Goal: Task Accomplishment & Management: Manage account settings

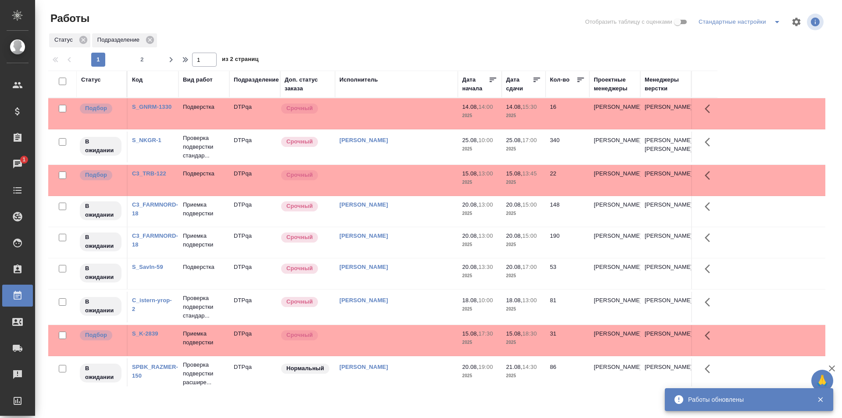
drag, startPoint x: 145, startPoint y: 63, endPoint x: 264, endPoint y: 6, distance: 132.6
click at [145, 62] on span "2" at bounding box center [142, 59] width 14 height 9
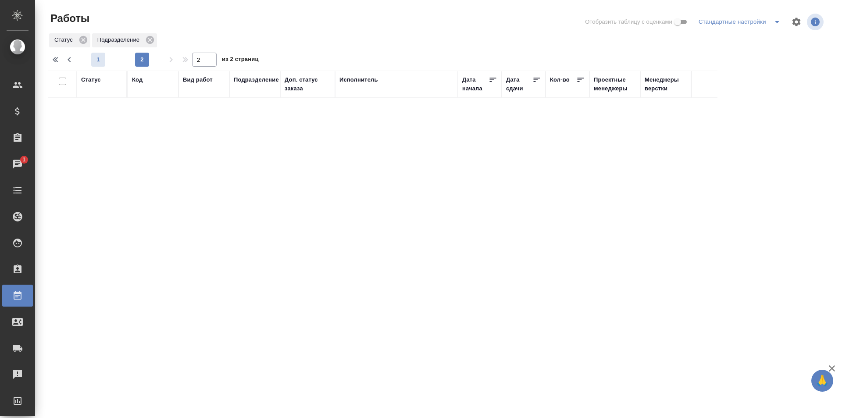
click at [101, 58] on span "1" at bounding box center [98, 59] width 14 height 9
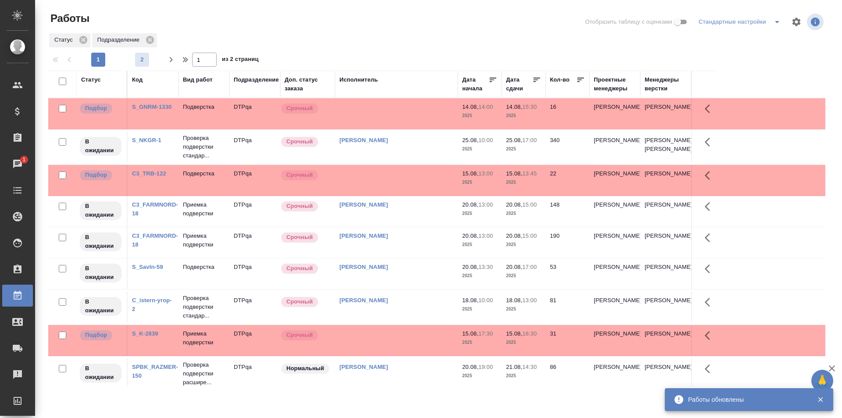
click at [143, 58] on span "2" at bounding box center [142, 59] width 14 height 9
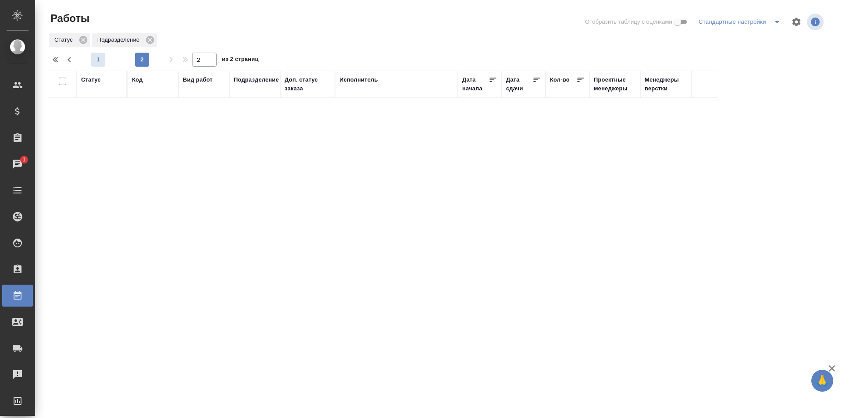
click at [100, 61] on span "1" at bounding box center [98, 59] width 14 height 9
type input "1"
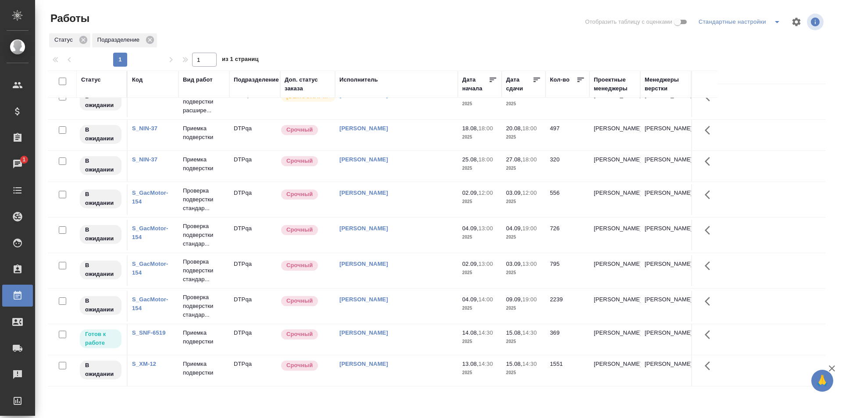
scroll to position [547, 0]
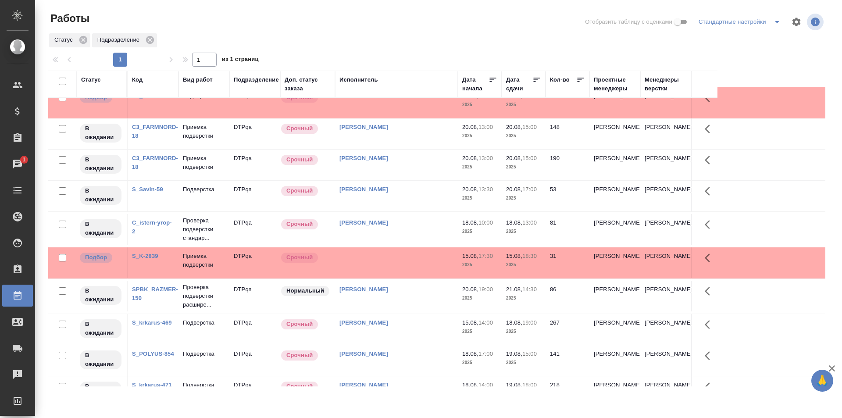
scroll to position [0, 0]
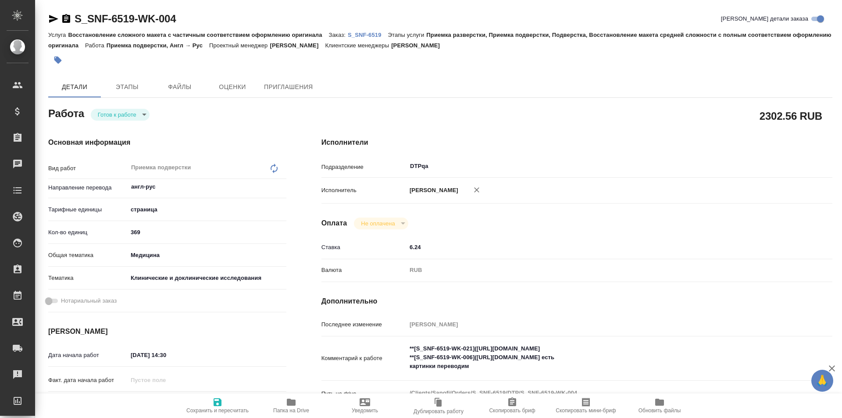
type textarea "x"
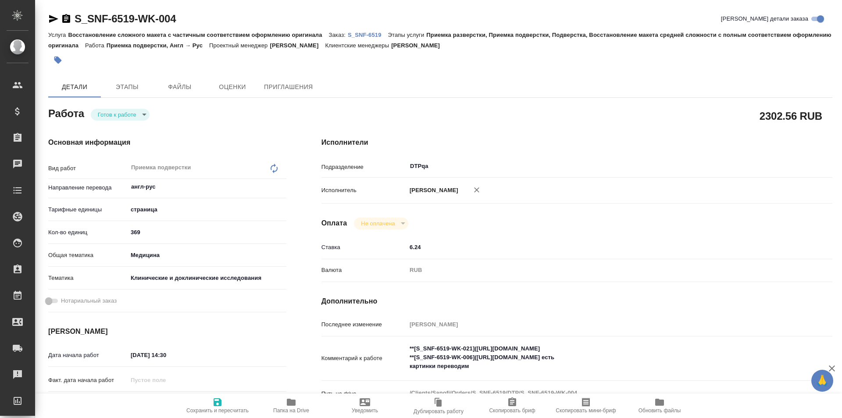
type textarea "x"
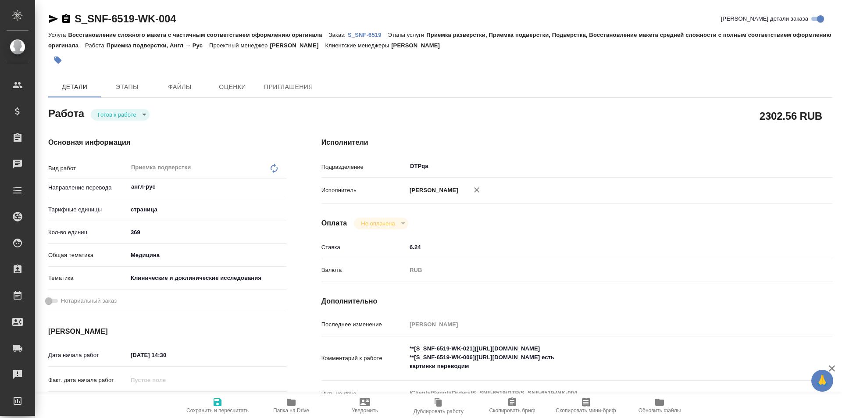
type textarea "x"
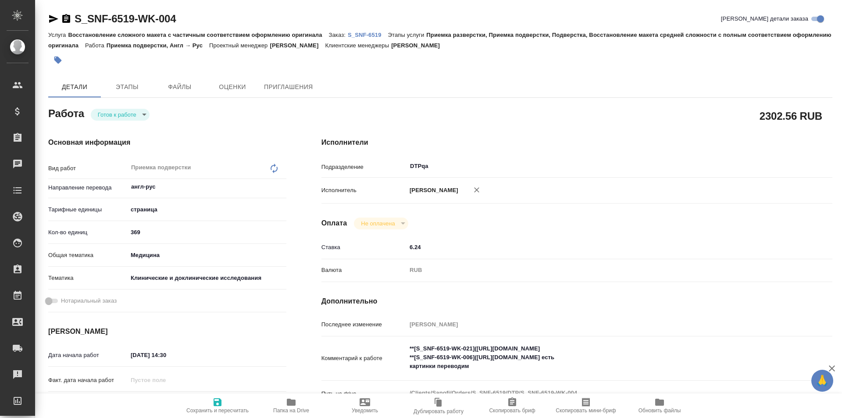
type textarea "x"
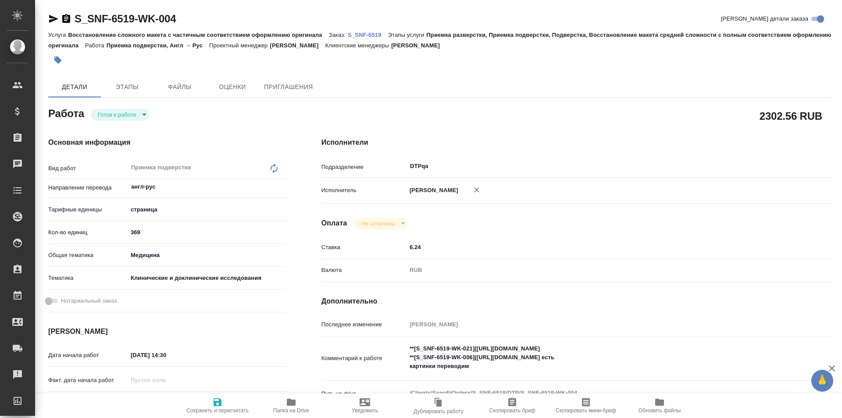
type textarea "x"
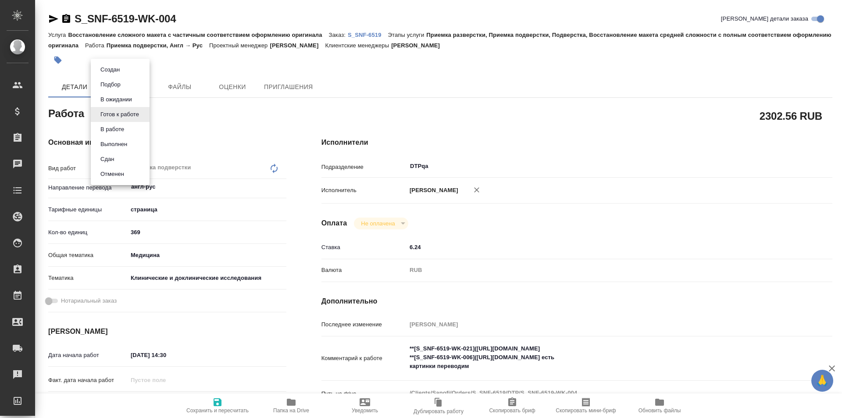
click at [132, 116] on body "🙏 .cls-1 fill:#fff; AWATERA Ismagilova Diana Клиенты Спецификации Заказы Чаты T…" at bounding box center [421, 209] width 842 height 418
click at [126, 130] on button "В работе" at bounding box center [112, 130] width 29 height 10
type textarea "x"
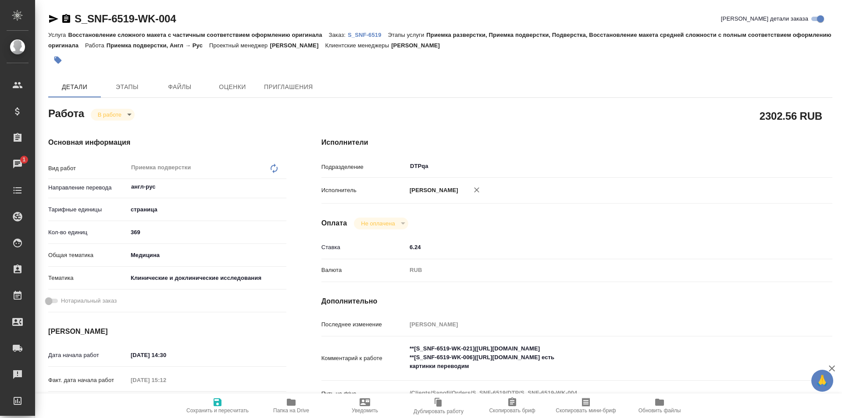
type textarea "x"
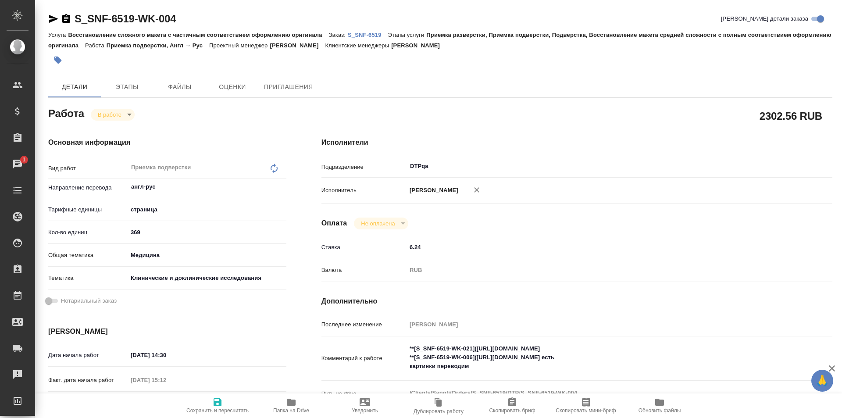
type textarea "x"
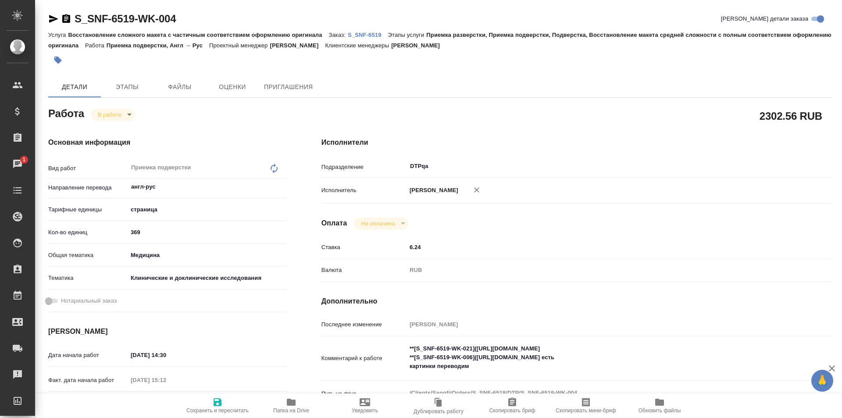
type textarea "x"
drag, startPoint x: 179, startPoint y: 19, endPoint x: 69, endPoint y: 23, distance: 109.3
click at [69, 23] on div "S_SNF-6519-WK-004 Кратко детали заказа" at bounding box center [440, 19] width 784 height 14
drag, startPoint x: 183, startPoint y: 18, endPoint x: 189, endPoint y: 17, distance: 6.3
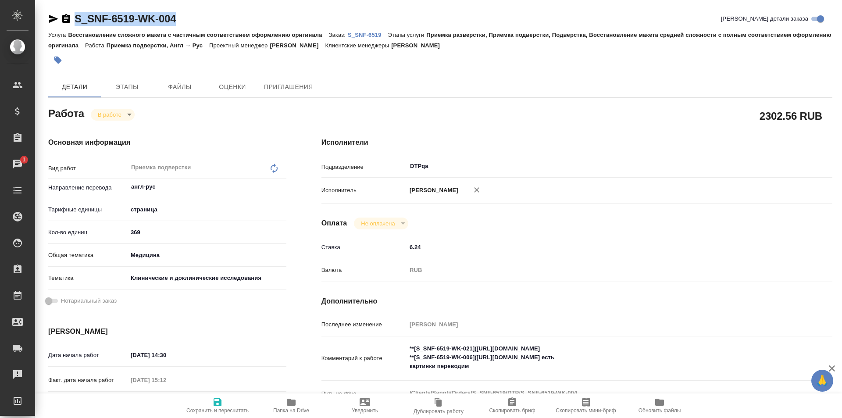
click at [183, 18] on div "S_SNF-6519-WK-004 Кратко детали заказа" at bounding box center [440, 19] width 784 height 14
drag, startPoint x: 206, startPoint y: 18, endPoint x: 60, endPoint y: 20, distance: 146.1
click at [60, 20] on div "S_SNF-6519-WK-004 Кратко детали заказа" at bounding box center [440, 19] width 784 height 14
copy link "S_SNF-6519-WK-004"
drag, startPoint x: 640, startPoint y: 357, endPoint x: 478, endPoint y: 357, distance: 162.3
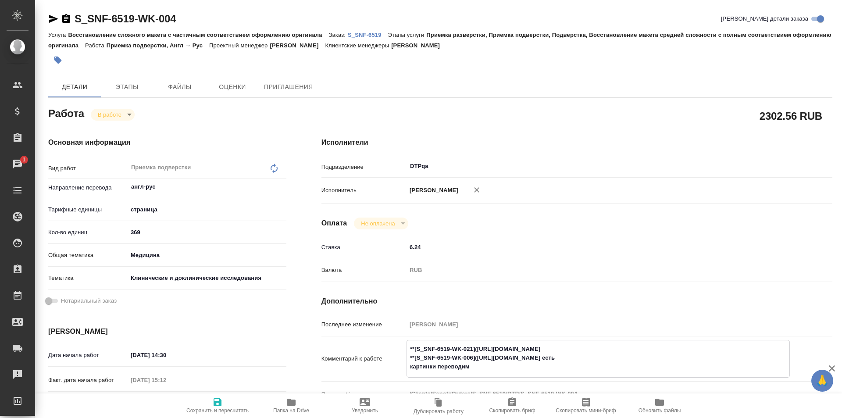
click at [478, 357] on textarea "**[S_SNF-6519-WK-021]([URL][DOMAIN_NAME] **[S_SNF-6519-WK-006]([URL][DOMAIN_NAM…" at bounding box center [598, 358] width 382 height 32
type textarea "x"
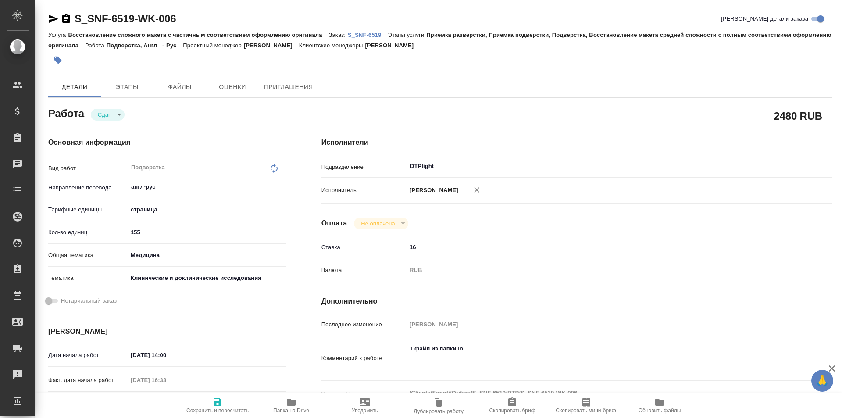
type textarea "x"
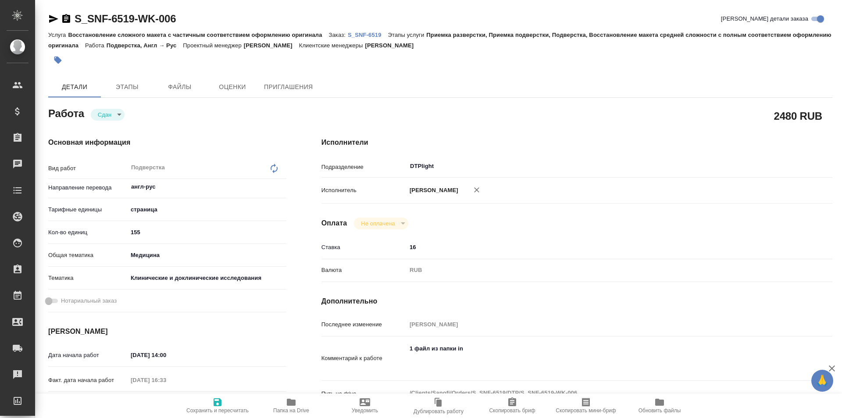
type textarea "x"
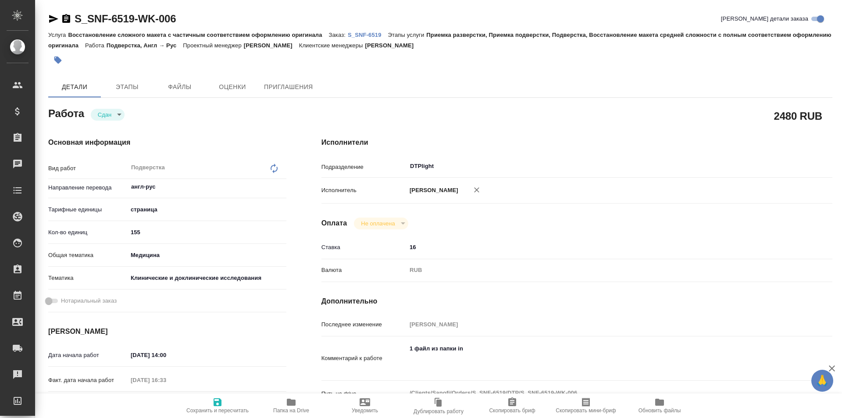
type textarea "x"
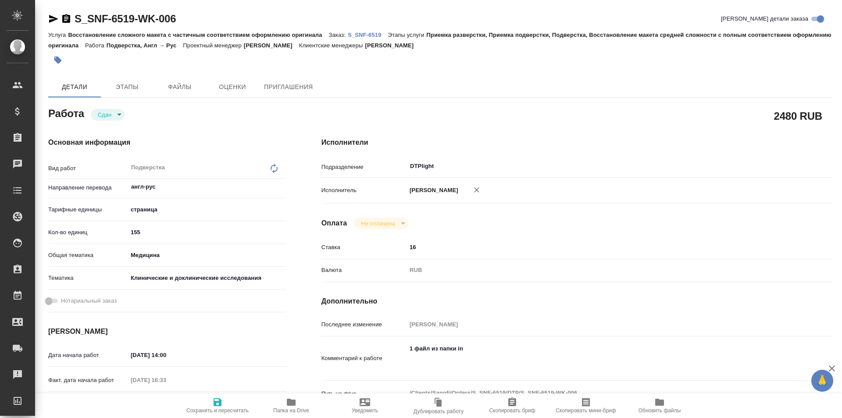
type textarea "x"
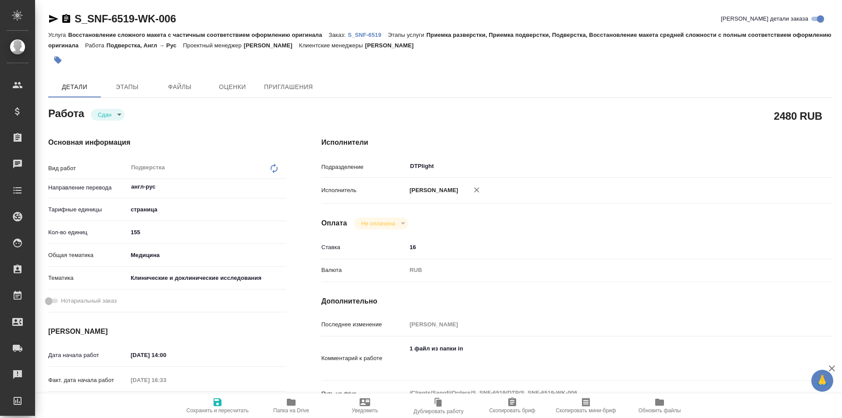
type textarea "x"
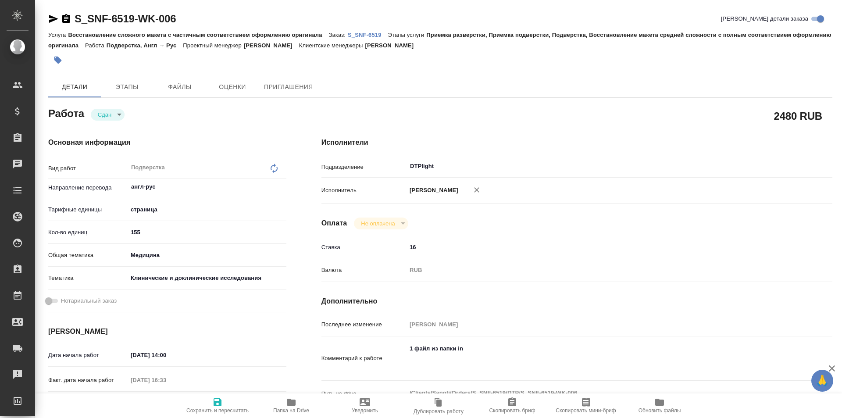
type textarea "x"
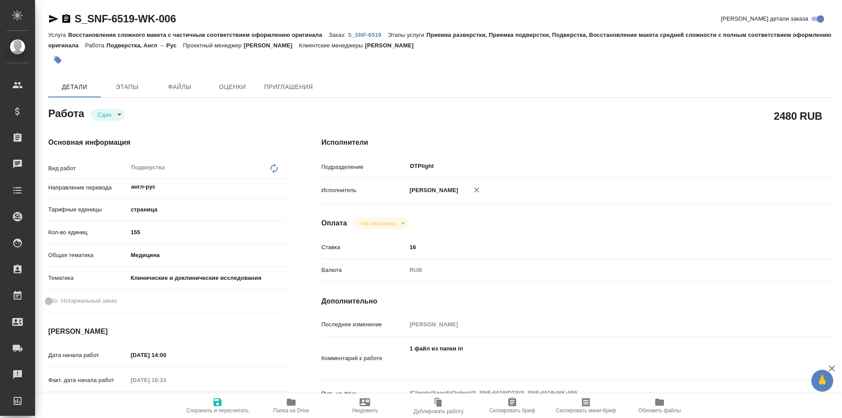
type textarea "x"
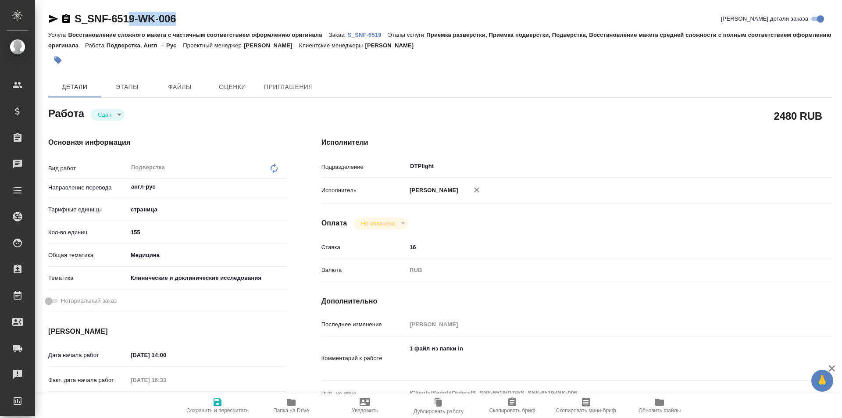
type textarea "x"
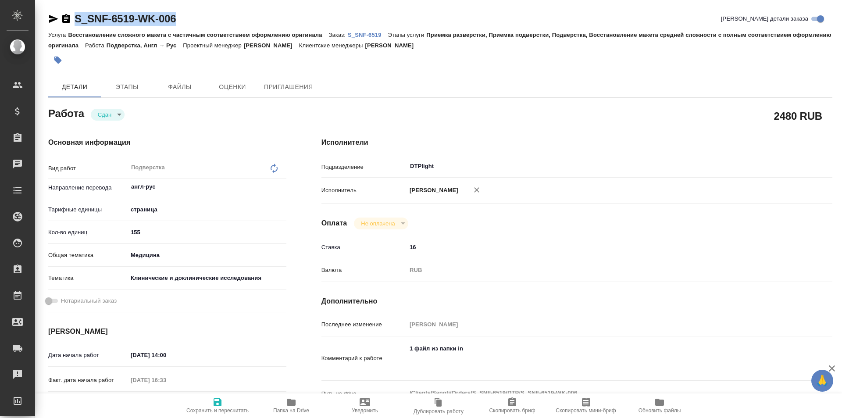
drag, startPoint x: 185, startPoint y: 18, endPoint x: 75, endPoint y: 16, distance: 110.6
click at [73, 17] on div "S_SNF-6519-WK-006 Кратко детали заказа" at bounding box center [440, 19] width 784 height 14
copy link "S_SNF-6519-WK-006"
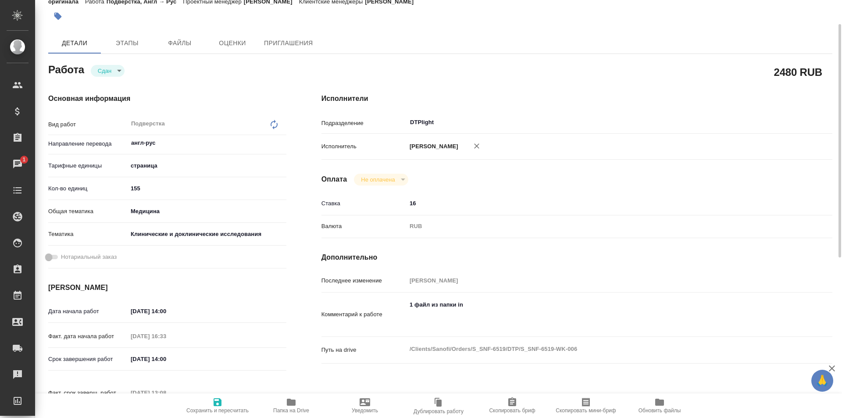
scroll to position [88, 0]
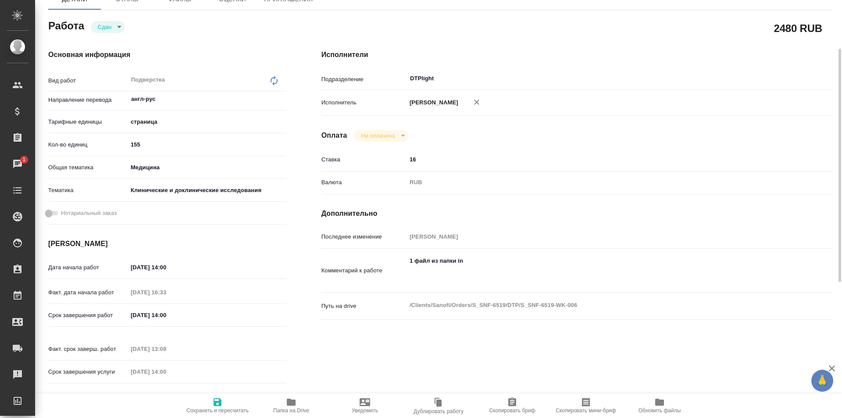
click at [286, 407] on icon "button" at bounding box center [291, 402] width 11 height 11
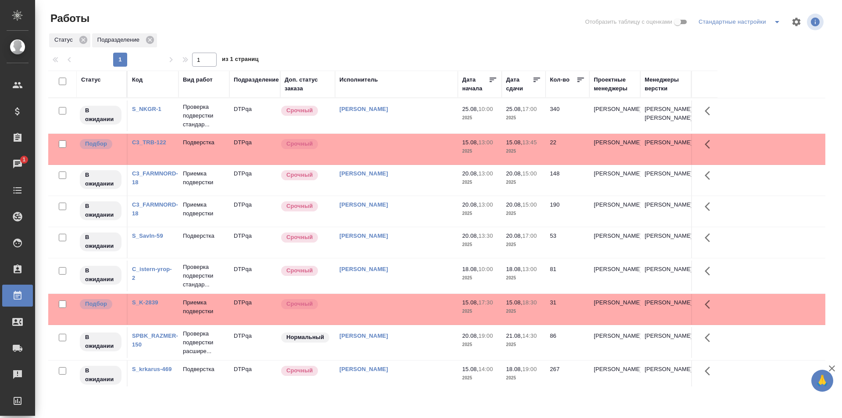
click at [397, 123] on td "[PERSON_NAME]" at bounding box center [396, 115] width 123 height 31
click at [397, 123] on td "Исмагилова Диана" at bounding box center [396, 115] width 123 height 31
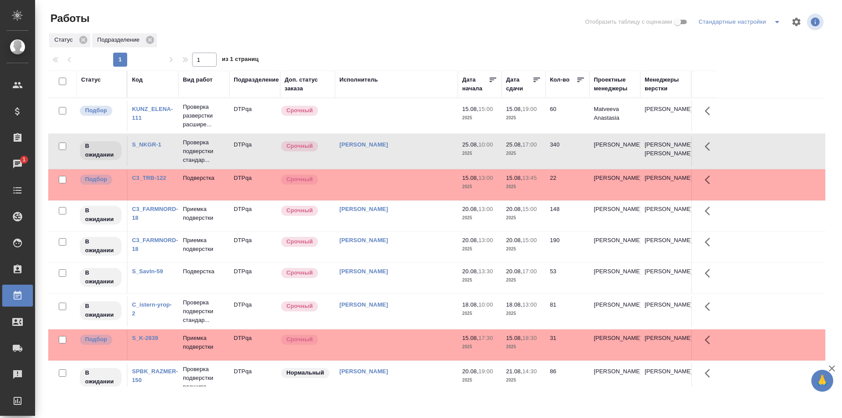
click at [395, 112] on td at bounding box center [396, 115] width 123 height 31
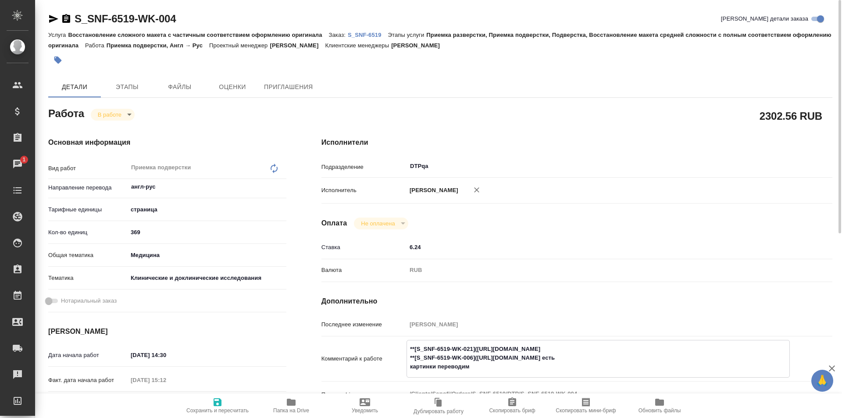
click at [51, 18] on icon "button" at bounding box center [53, 19] width 9 height 8
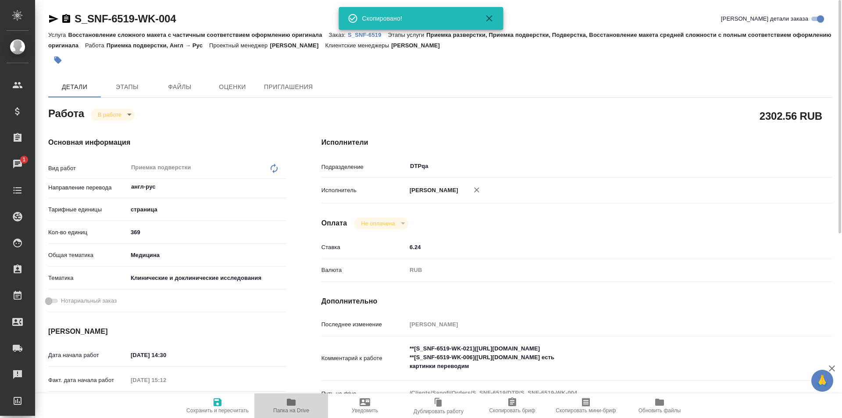
click at [296, 405] on icon "button" at bounding box center [291, 402] width 11 height 11
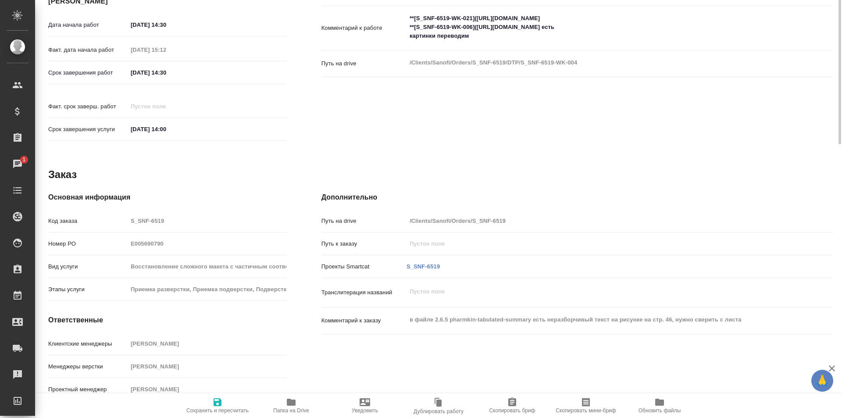
scroll to position [67, 0]
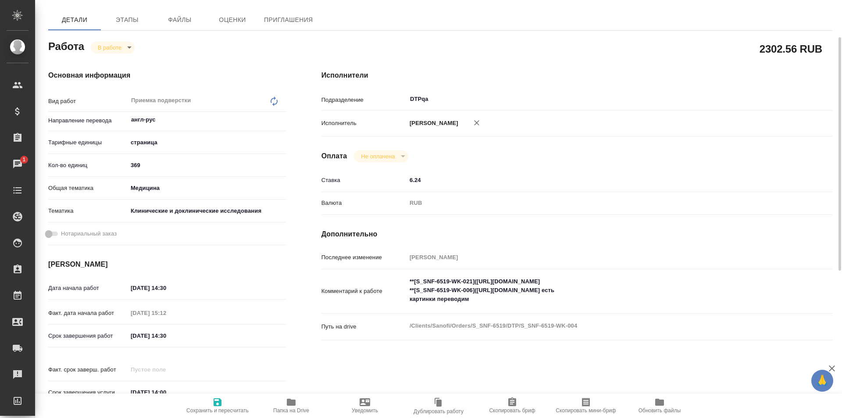
click at [490, 301] on textarea "**[S_SNF-6519-WK-021](https://tera.awatera.com/Work/6839a9fbfde0c2ee3cc6940d/)*…" at bounding box center [598, 290] width 383 height 32
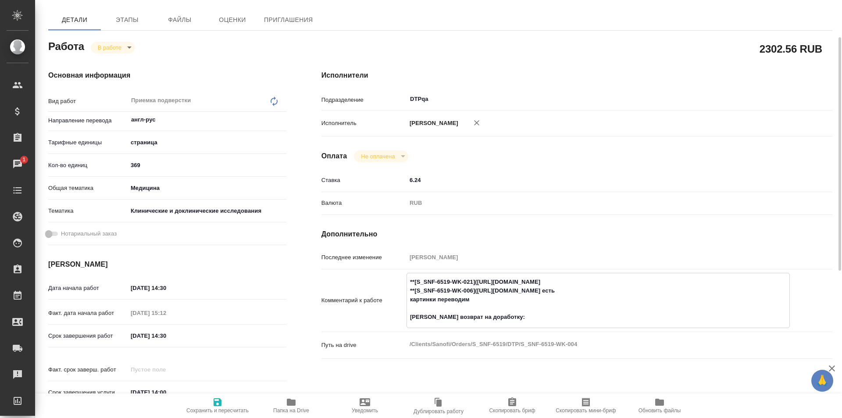
paste textarea "https://drive.awatera.com/f/10096916"
type textarea "**[S_SNF-6519-WK-021](https://tera.awatera.com/Work/6839a9fbfde0c2ee3cc6940d/)*…"
click at [218, 399] on icon "button" at bounding box center [218, 402] width 8 height 8
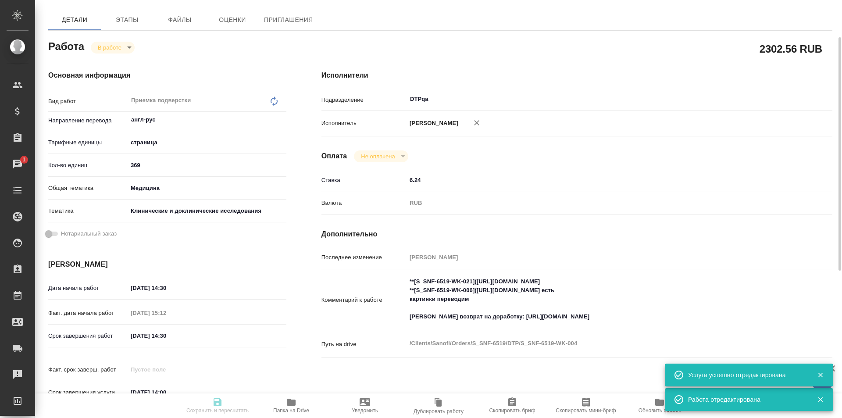
type input "inProgress"
type input "англ-рус"
type input "5a8b1489cc6b4906c91bfdb2"
type input "369"
type input "med"
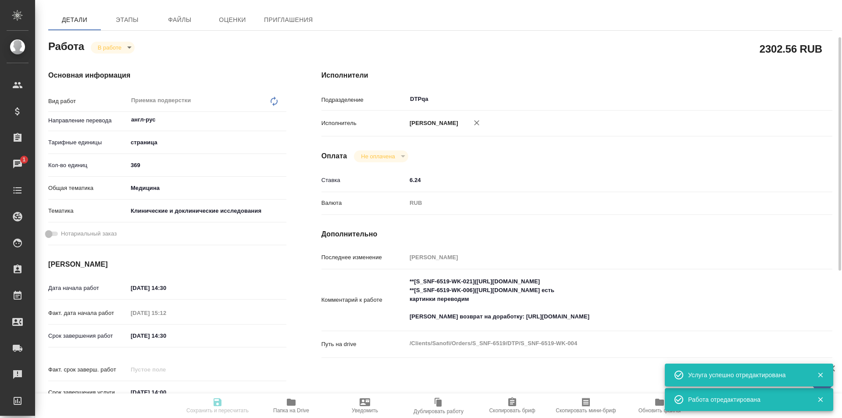
type input "5a8b8b956a9677013d343d9e"
type input "14.08.2025 14:30"
type input "13.08.2025 15:12"
type input "15.08.2025 14:30"
type input "20.08.2025 14:00"
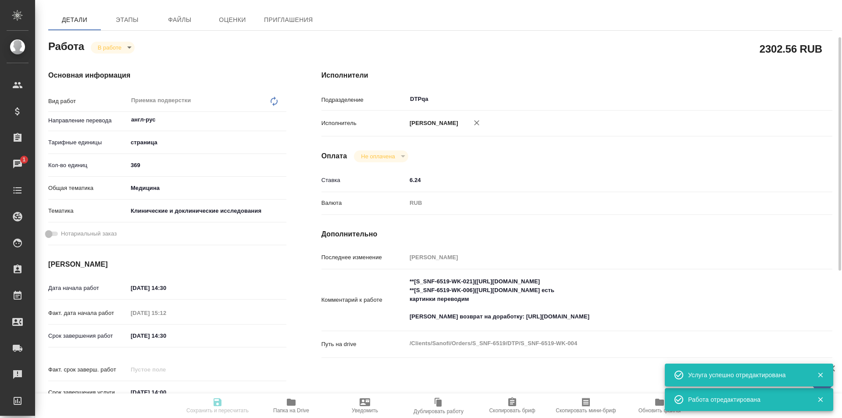
type input "DTPqa"
type input "notPayed"
type input "6.24"
type input "RUB"
type input "[PERSON_NAME]"
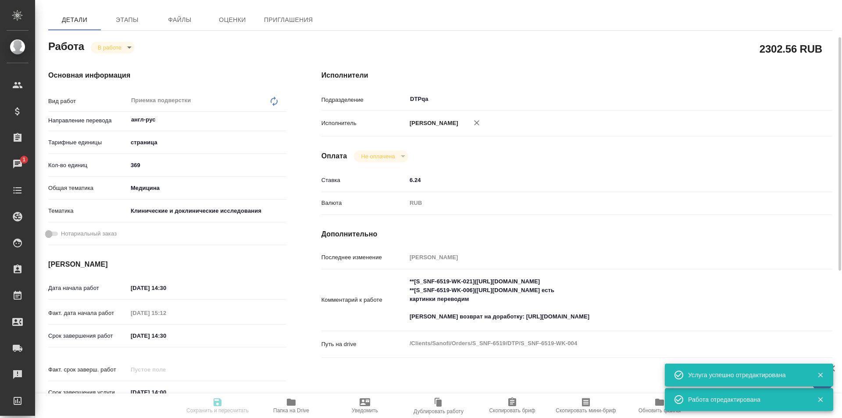
type input "S_SNF-6519"
type input "E005690790"
type input "Восстановление сложного макета с частичным соответствием оформлению оригинала"
type input "Приемка разверстки, Приемка подверстки, Подверстка, Восстановление макета средн…"
type input "Сайдашева Диляра"
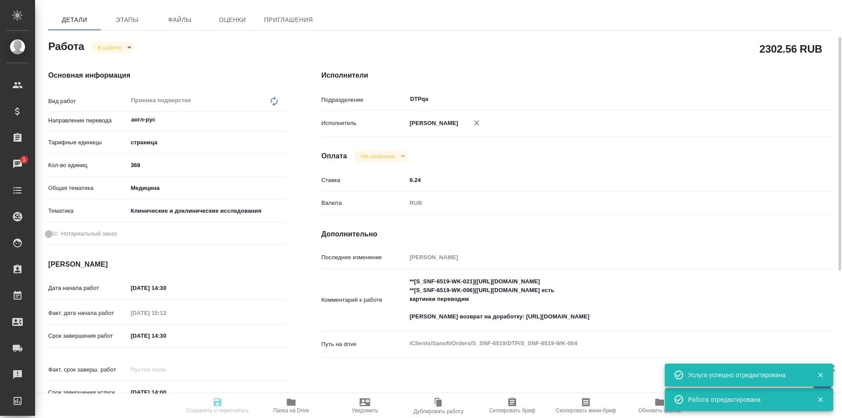
type input "[PERSON_NAME]"
type input "/Clients/Sanofi/Orders/S_SNF-6519"
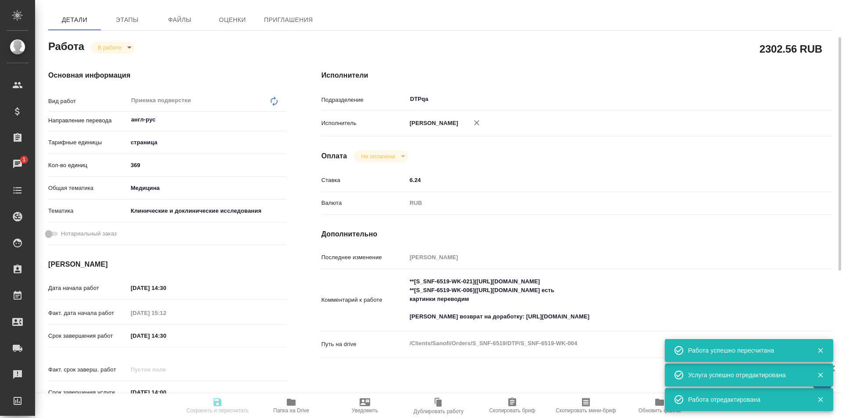
type input "inProgress"
type input "англ-рус"
type input "5a8b1489cc6b4906c91bfdb2"
type input "369"
type input "med"
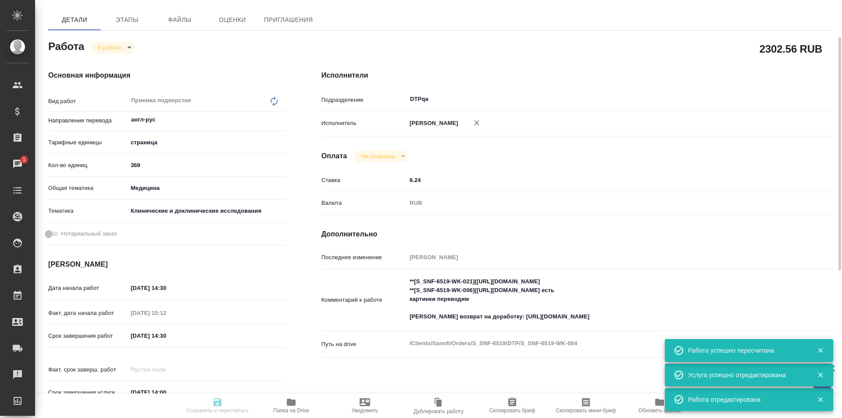
type input "5a8b8b956a9677013d343d9e"
type input "14.08.2025 14:30"
type input "13.08.2025 15:12"
type input "15.08.2025 14:30"
type input "20.08.2025 14:00"
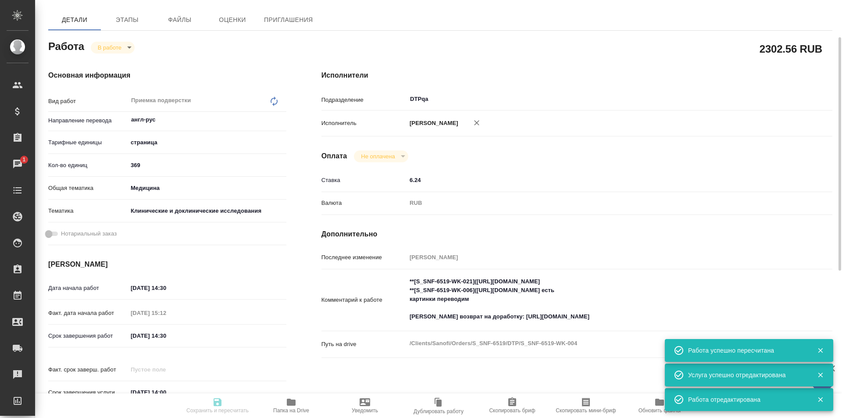
type input "DTPqa"
type input "notPayed"
type input "6.24"
type input "RUB"
type input "Исмагилова Диана"
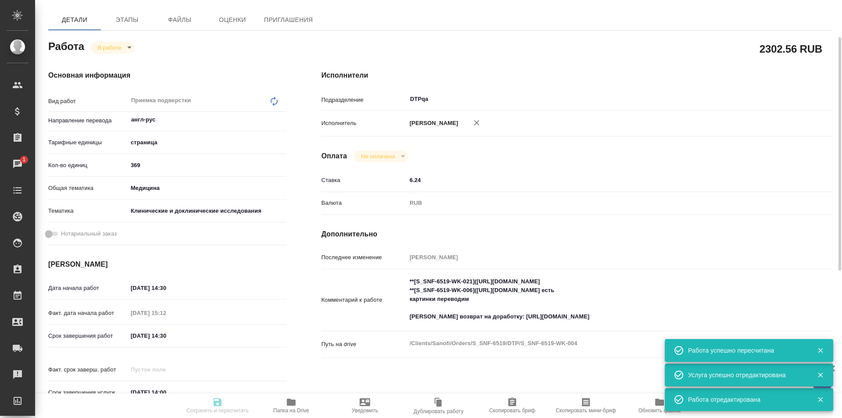
type input "S_SNF-6519"
type input "E005690790"
type input "Восстановление сложного макета с частичным соответствием оформлению оригинала"
type input "Приемка разверстки, Приемка подверстки, Подверстка, Восстановление макета средн…"
type input "Сайдашева Диляра"
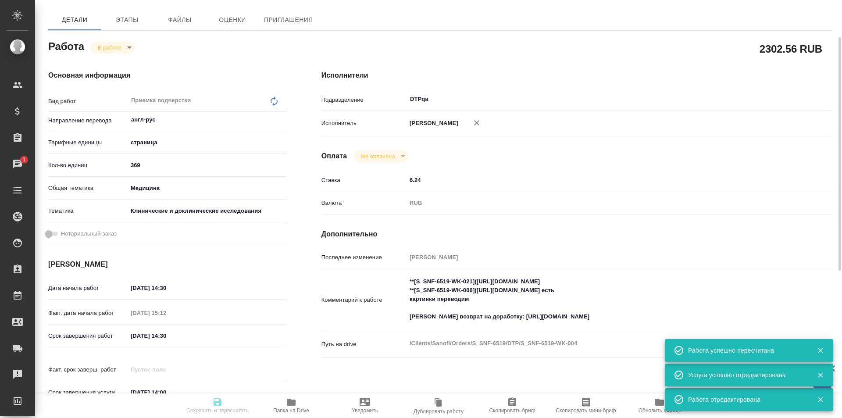
type input "[PERSON_NAME]"
type input "/Clients/Sanofi/Orders/S_SNF-6519"
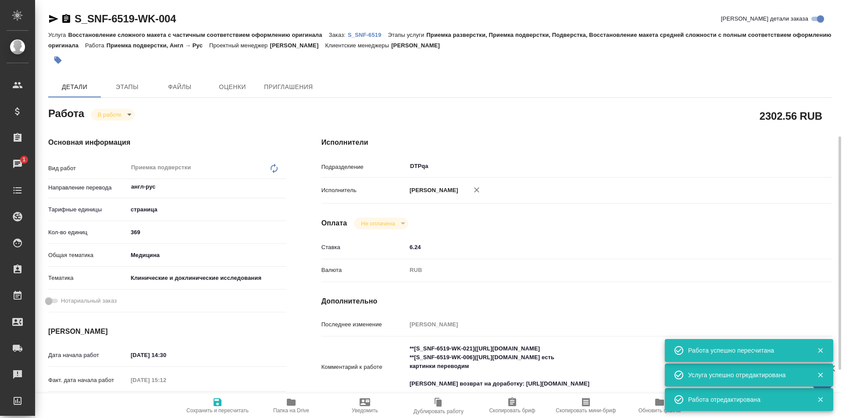
scroll to position [132, 0]
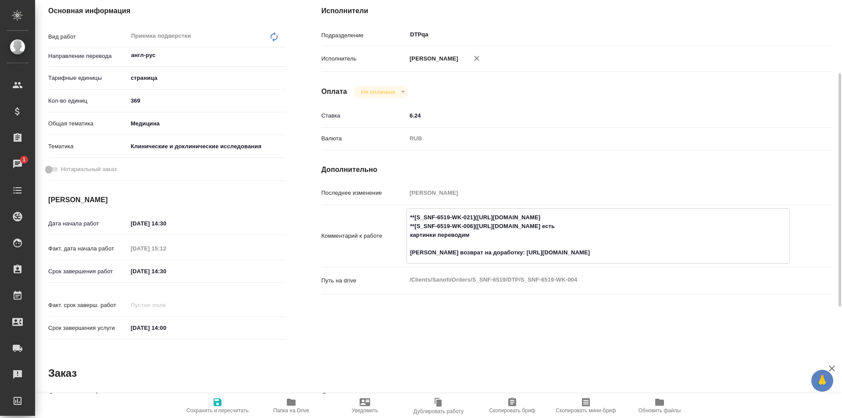
drag, startPoint x: 639, startPoint y: 218, endPoint x: 478, endPoint y: 217, distance: 161.0
click at [478, 217] on textarea "**[S_SNF-6519-WK-021](https://tera.awatera.com/Work/6839a9fbfde0c2ee3cc6940d/)*…" at bounding box center [598, 235] width 382 height 50
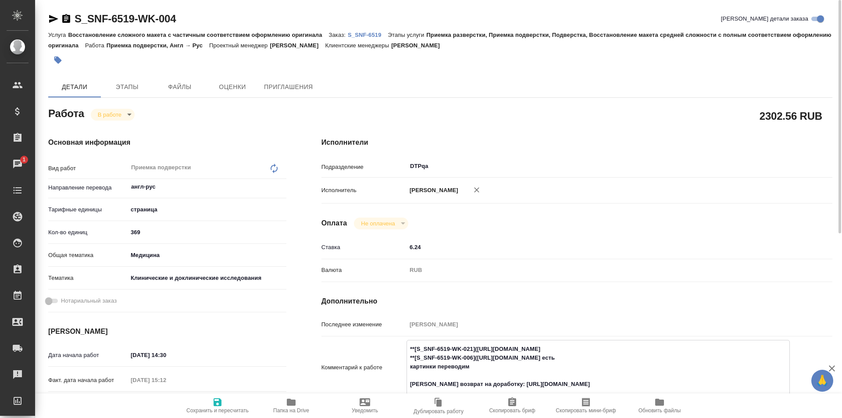
click at [123, 114] on body "🙏 .cls-1 fill:#fff; AWATERA Ismagilova Diana Клиенты Спецификации Заказы 1 Чаты…" at bounding box center [421, 209] width 842 height 418
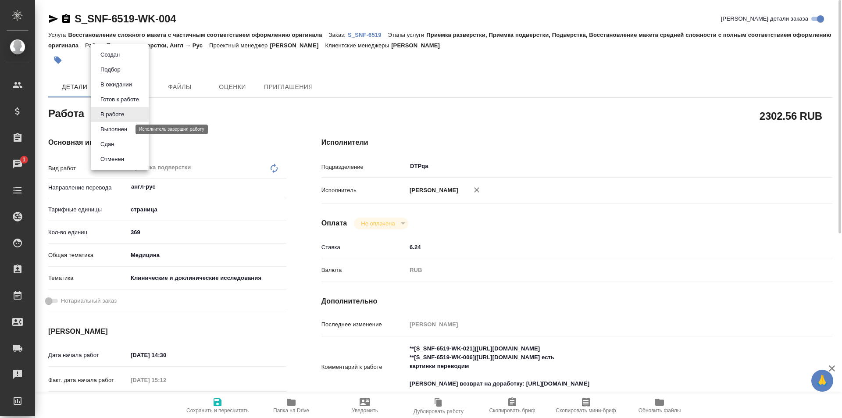
click at [118, 134] on button "Выполнен" at bounding box center [114, 130] width 32 height 10
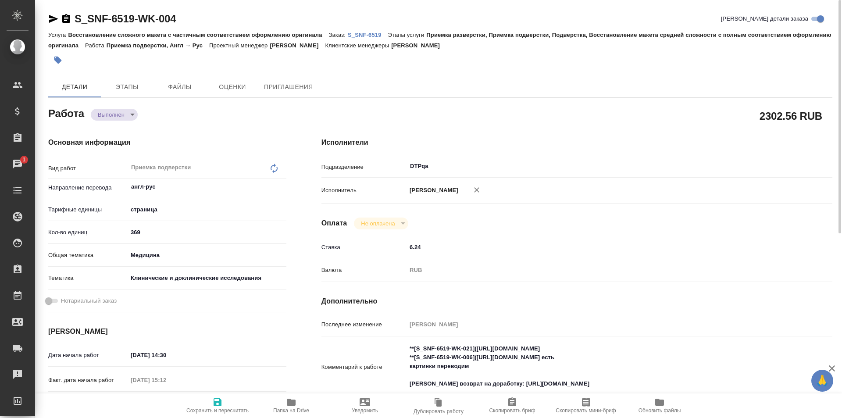
type textarea "x"
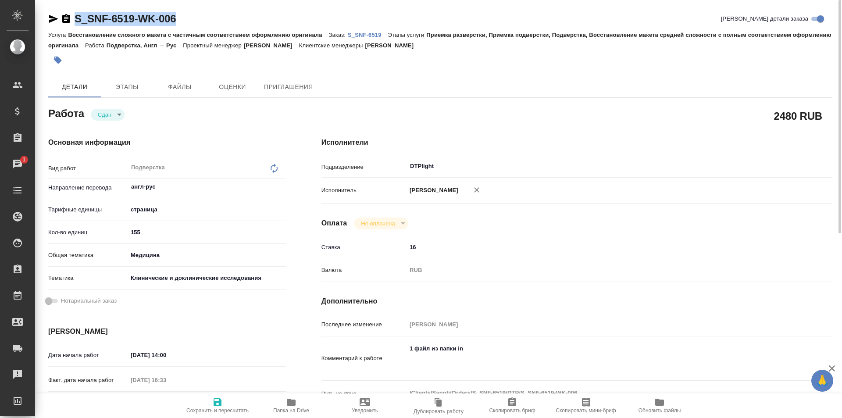
click at [53, 17] on icon "button" at bounding box center [53, 19] width 9 height 8
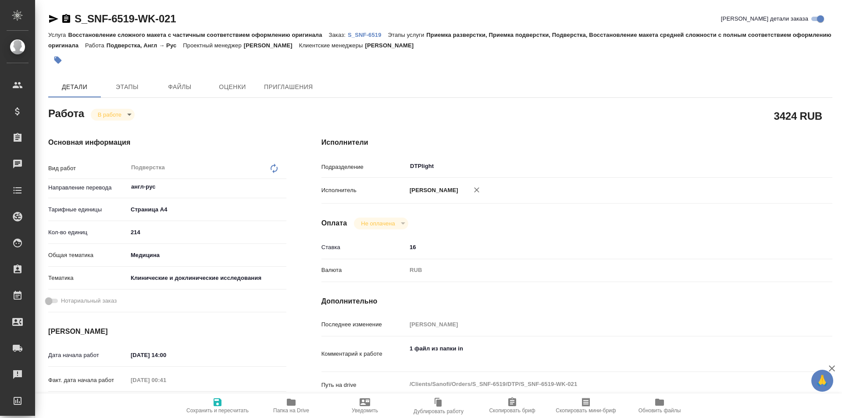
type textarea "x"
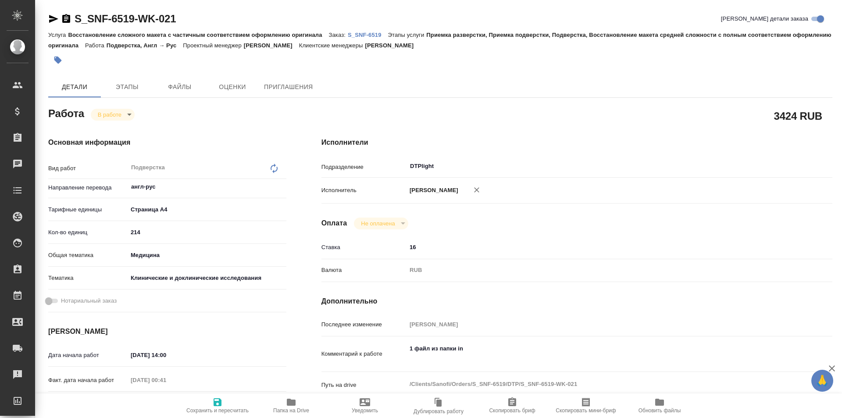
type textarea "x"
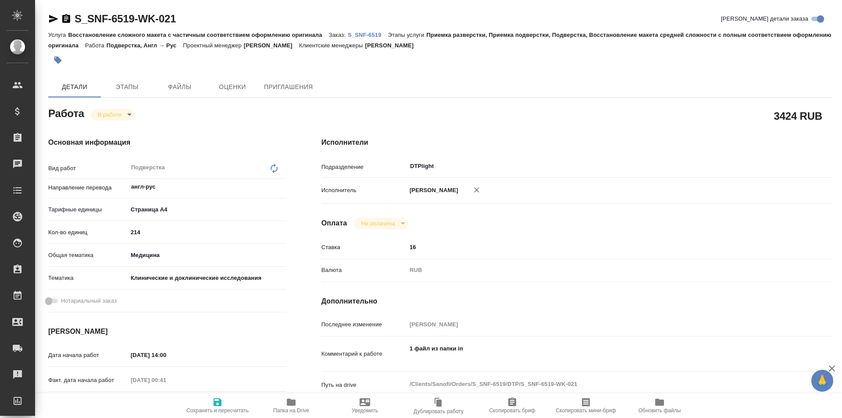
type textarea "x"
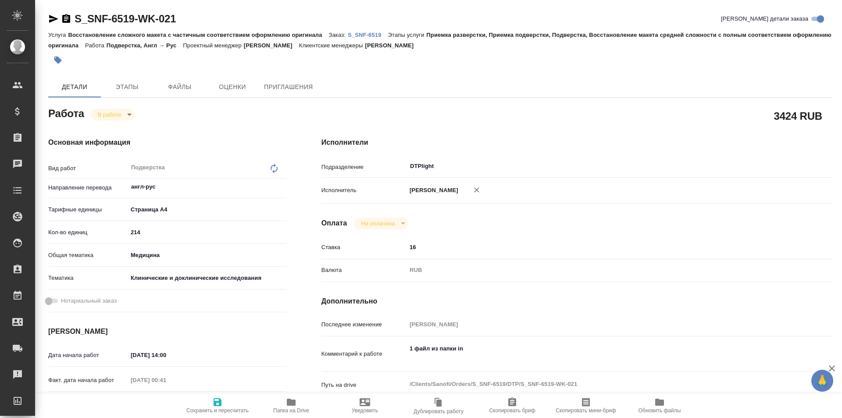
type textarea "x"
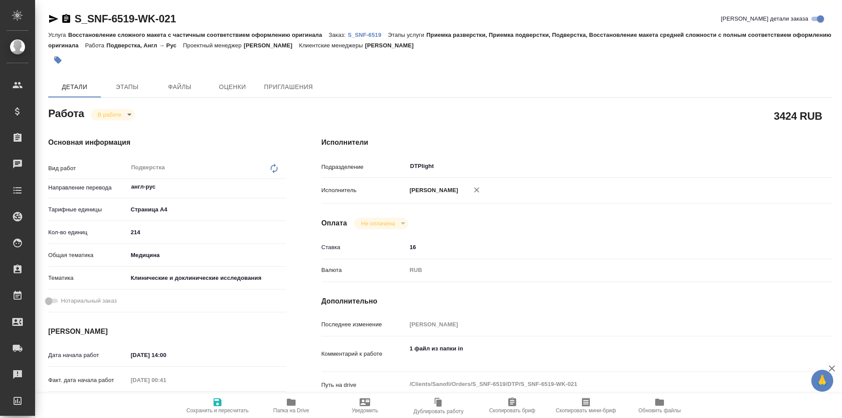
scroll to position [88, 0]
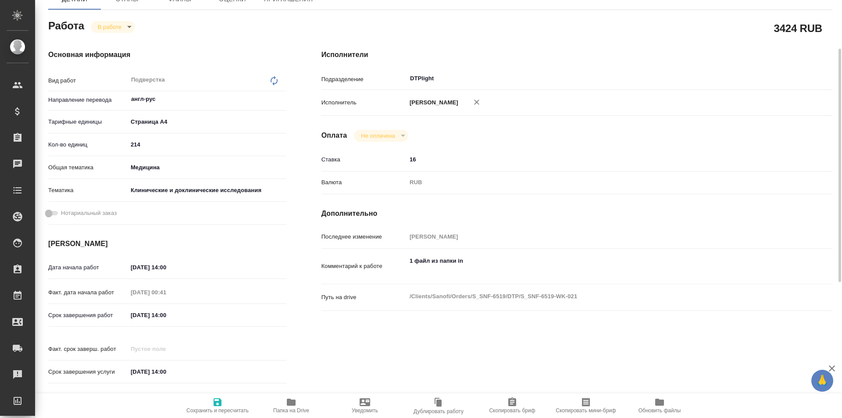
type textarea "x"
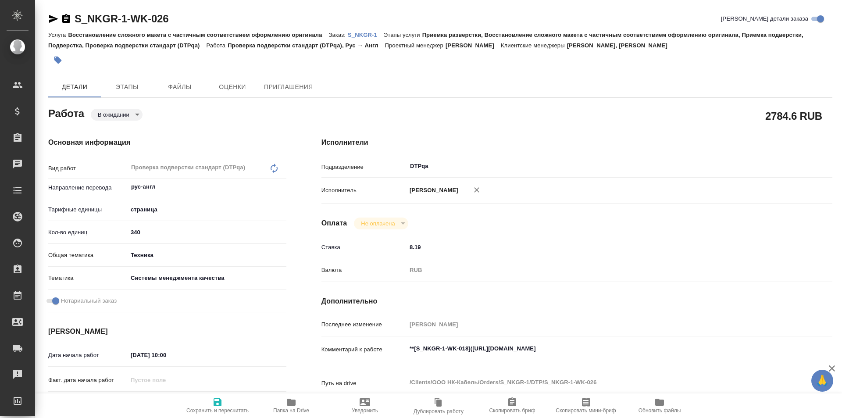
type textarea "x"
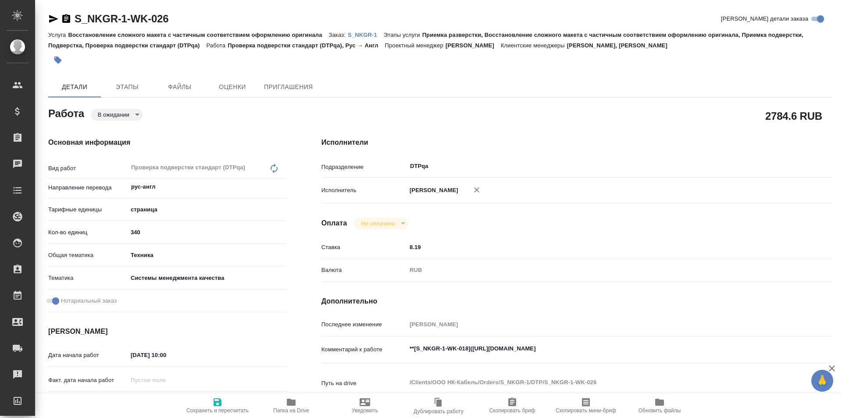
type textarea "x"
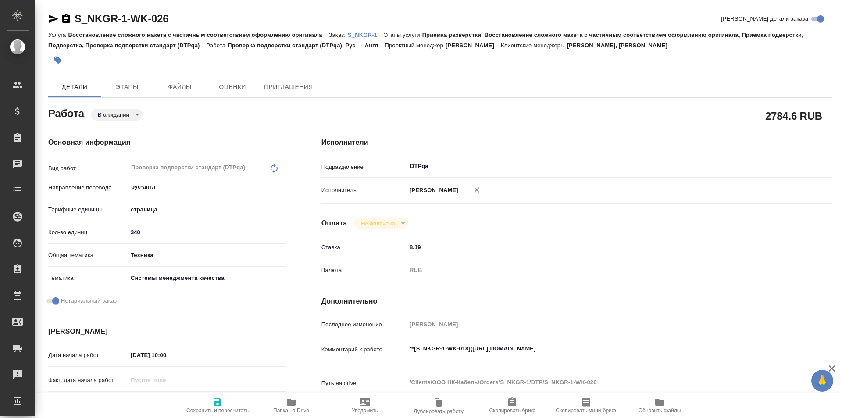
type textarea "x"
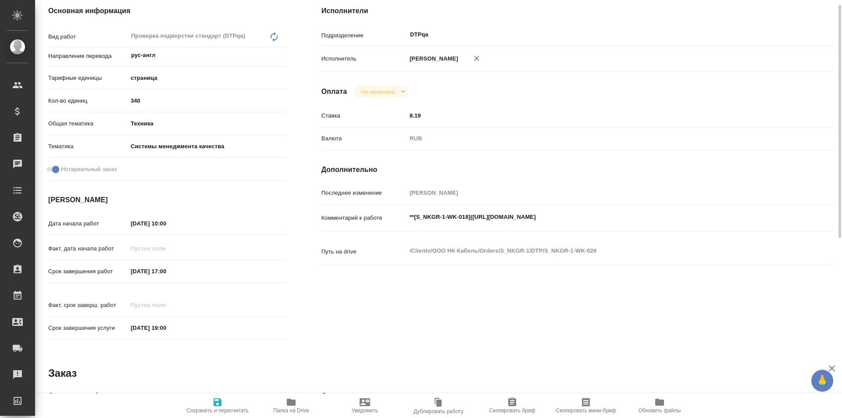
type textarea "x"
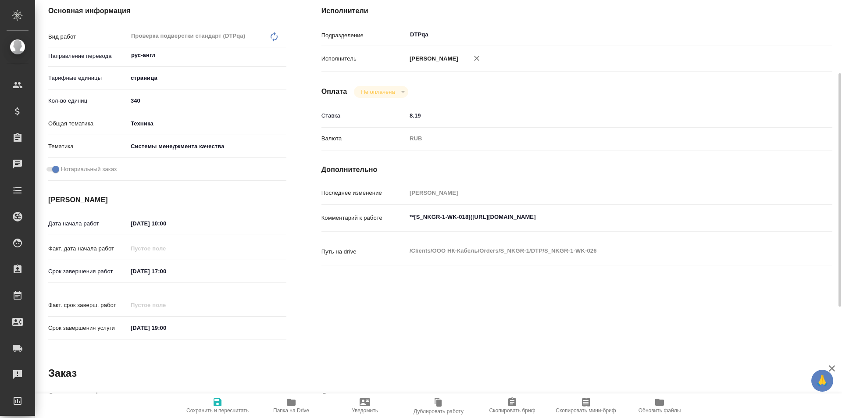
scroll to position [330, 0]
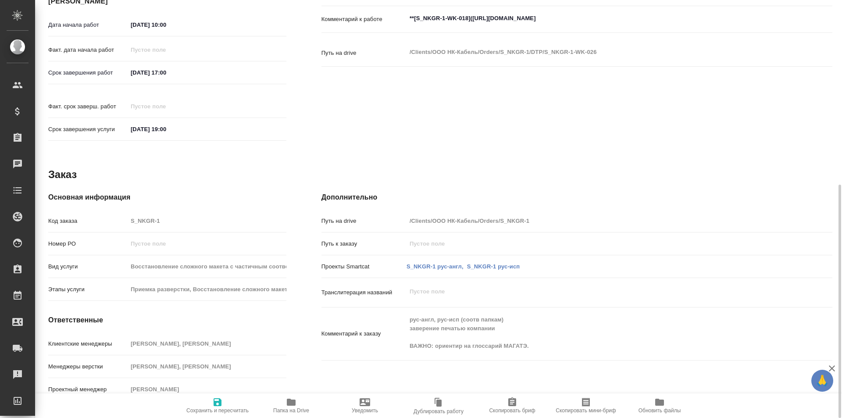
type textarea "x"
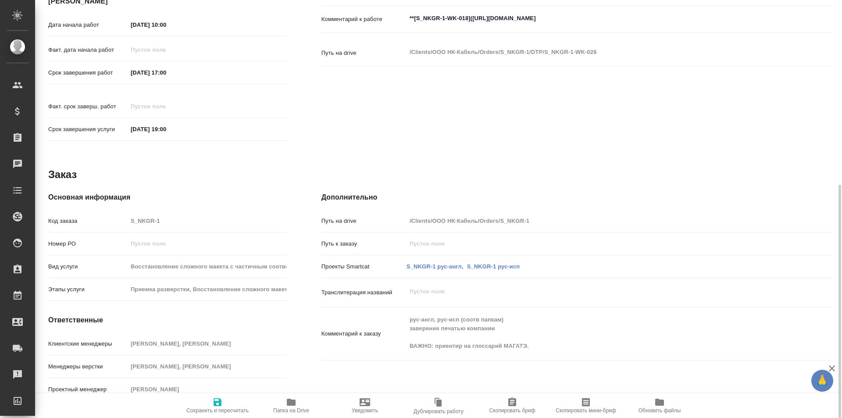
type textarea "x"
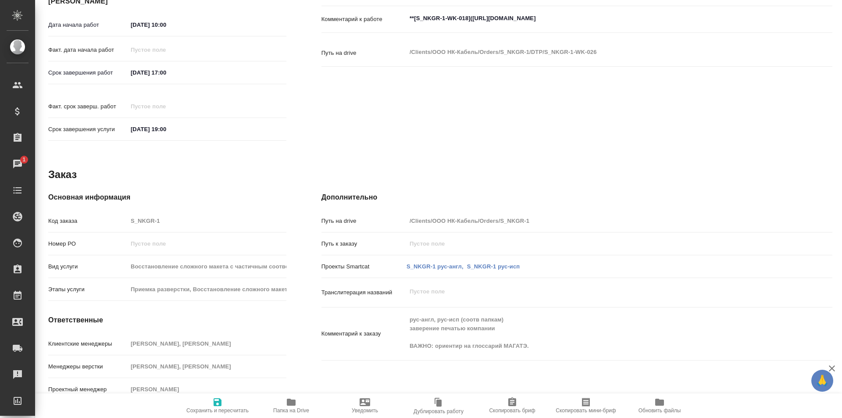
scroll to position [0, 0]
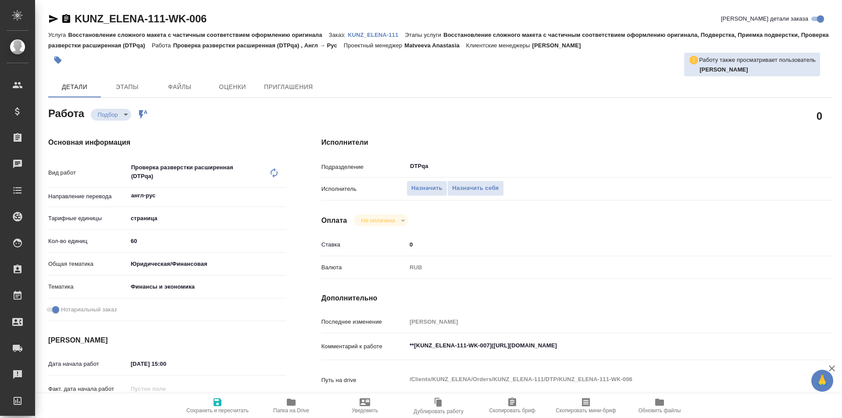
type textarea "x"
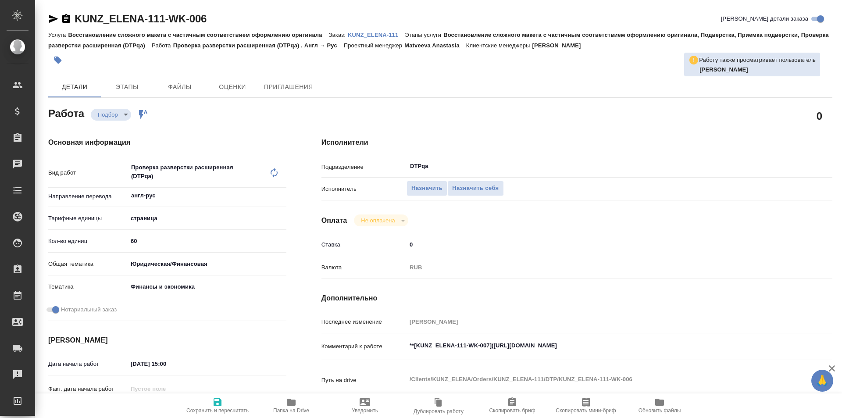
type textarea "x"
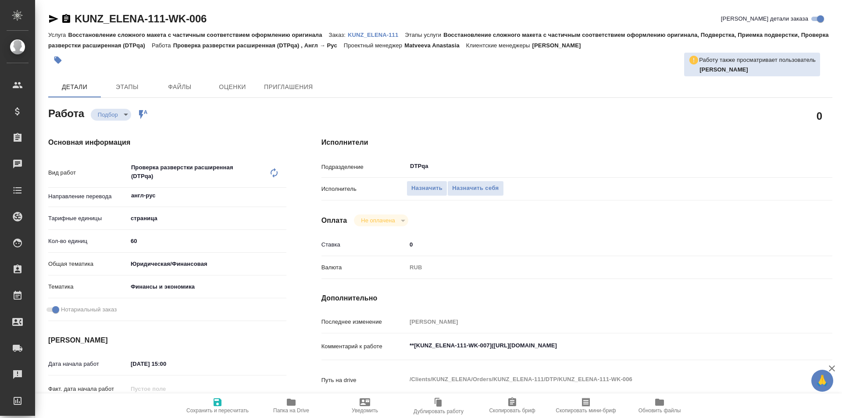
type textarea "x"
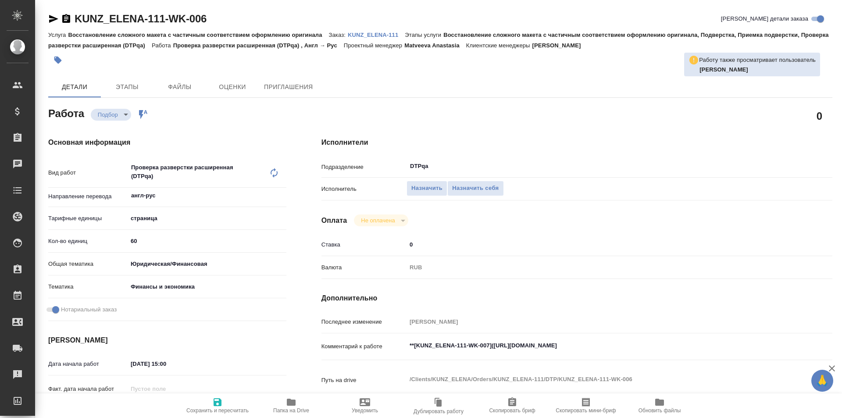
type textarea "x"
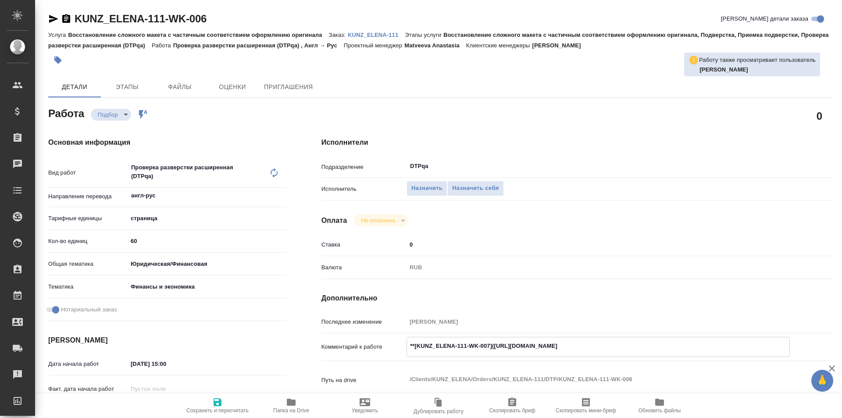
type textarea "x"
drag, startPoint x: 651, startPoint y: 344, endPoint x: 494, endPoint y: 343, distance: 157.5
click at [494, 343] on textarea "**[KUNZ_ELENA-111-WK-007]([URL][DOMAIN_NAME]" at bounding box center [598, 346] width 382 height 15
type textarea "x"
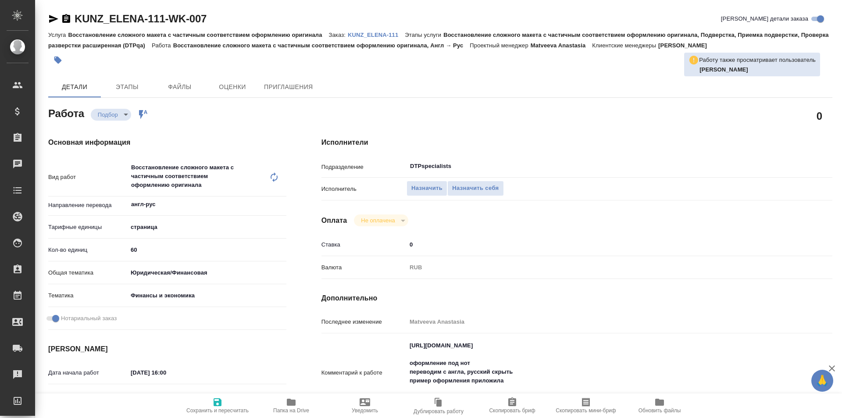
type textarea "x"
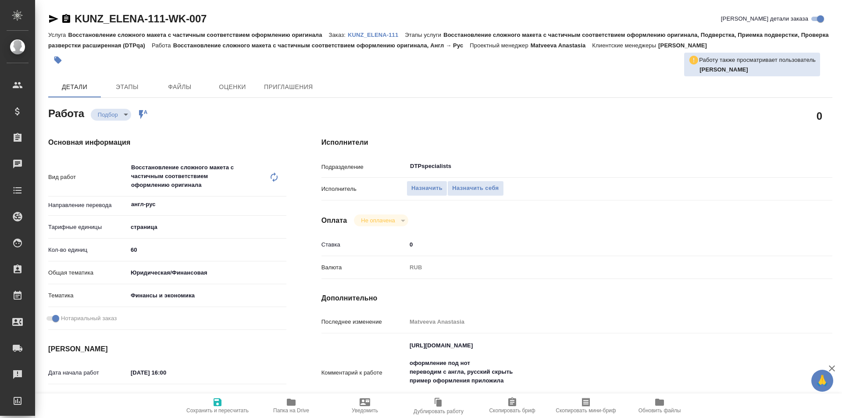
type textarea "x"
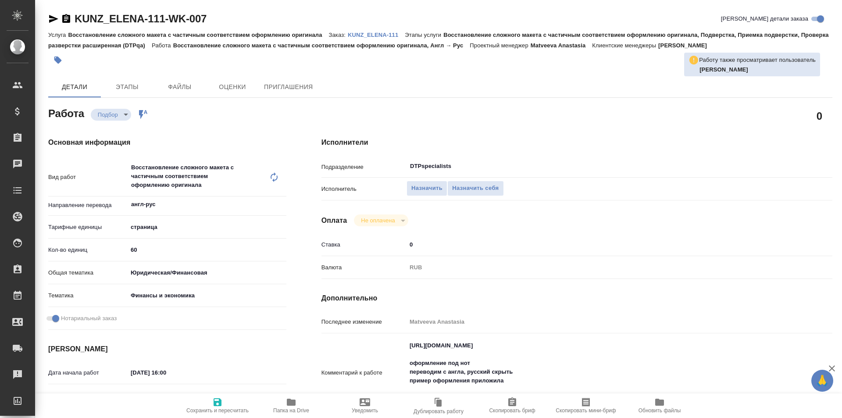
type textarea "x"
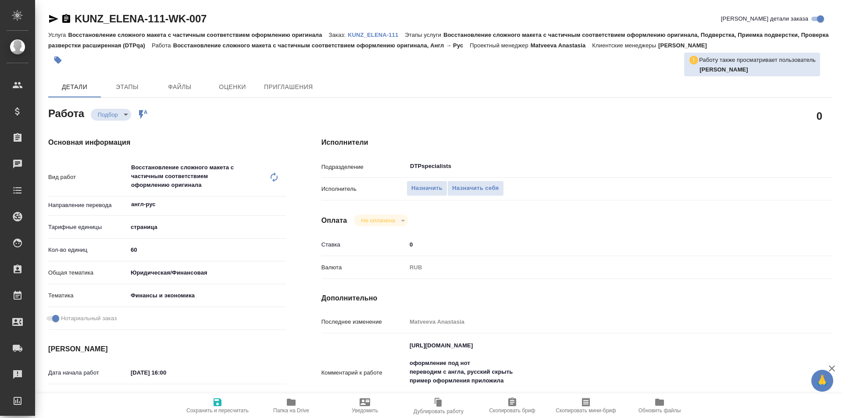
type textarea "x"
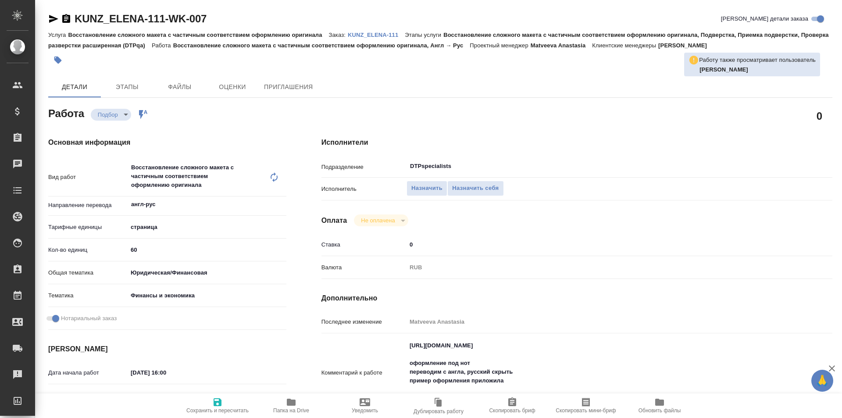
type textarea "x"
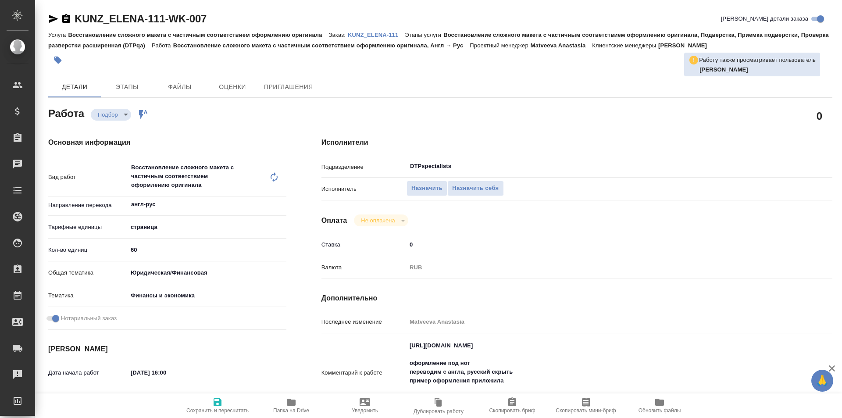
click at [292, 403] on icon "button" at bounding box center [291, 402] width 9 height 7
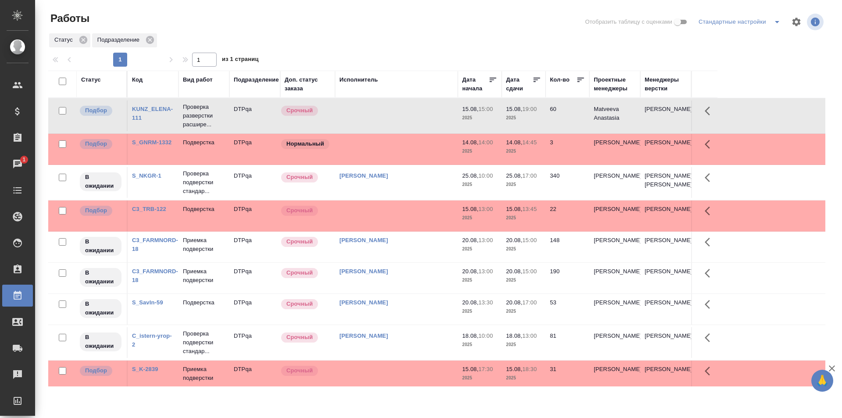
click at [397, 131] on td at bounding box center [396, 115] width 123 height 31
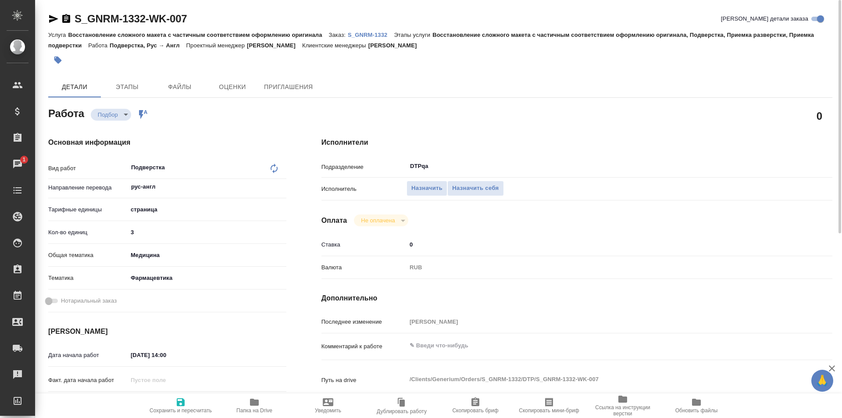
click at [252, 402] on icon "button" at bounding box center [254, 402] width 9 height 7
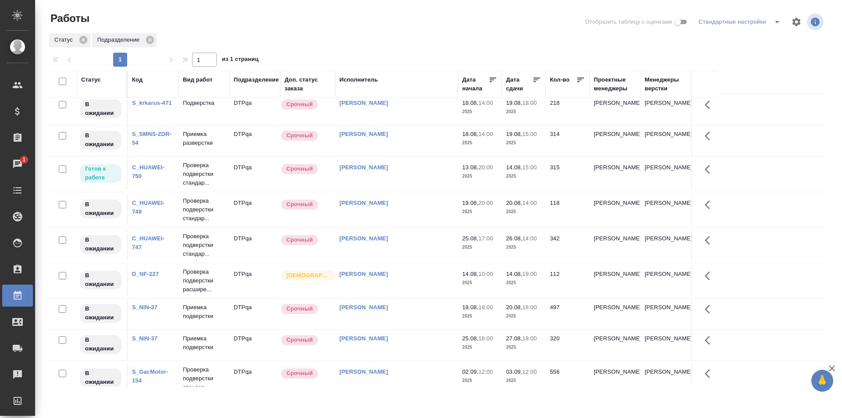
scroll to position [395, 0]
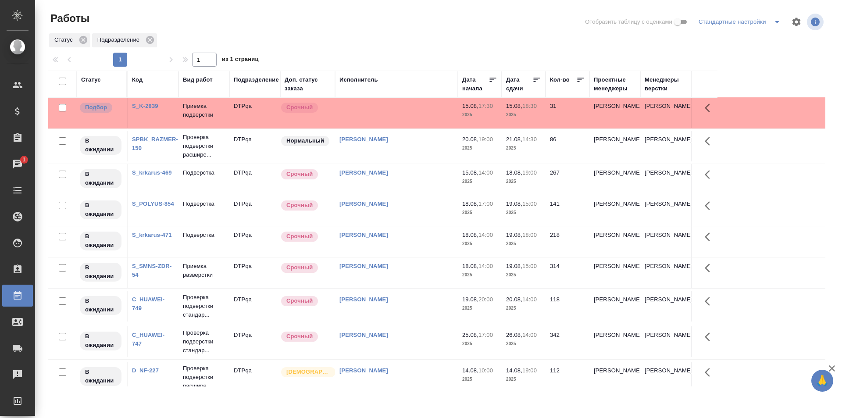
scroll to position [0, 0]
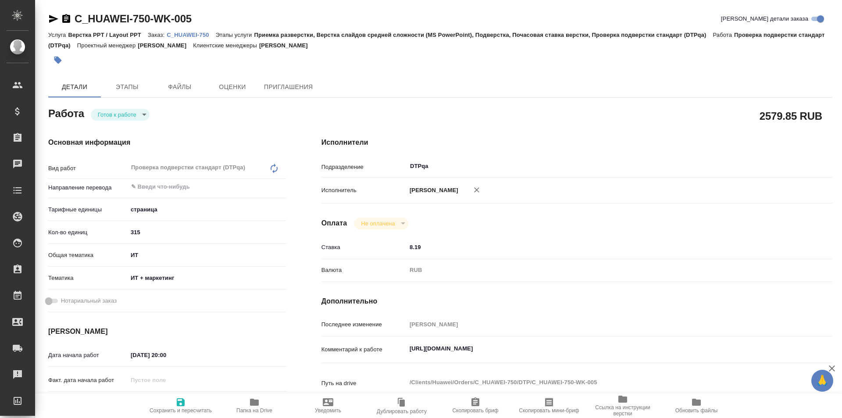
type textarea "x"
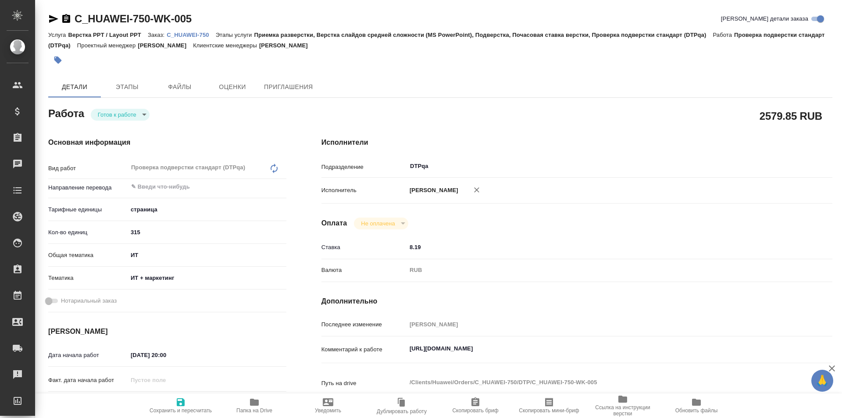
type textarea "x"
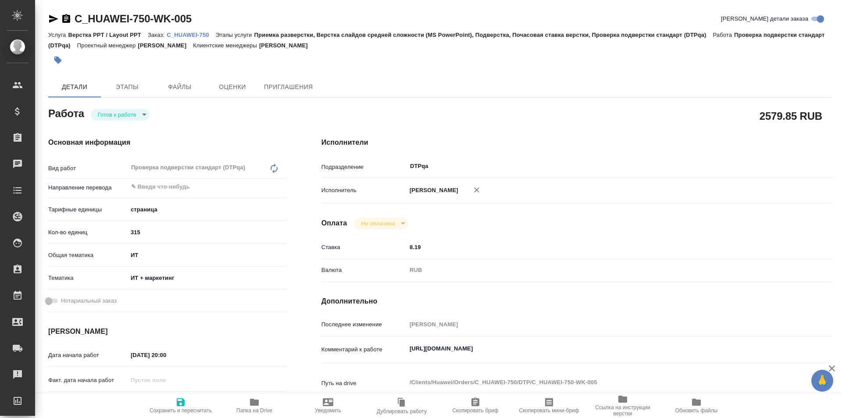
type textarea "x"
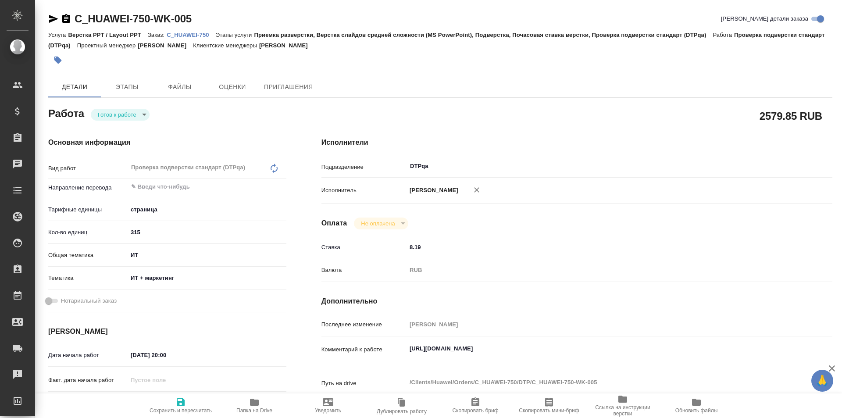
scroll to position [88, 0]
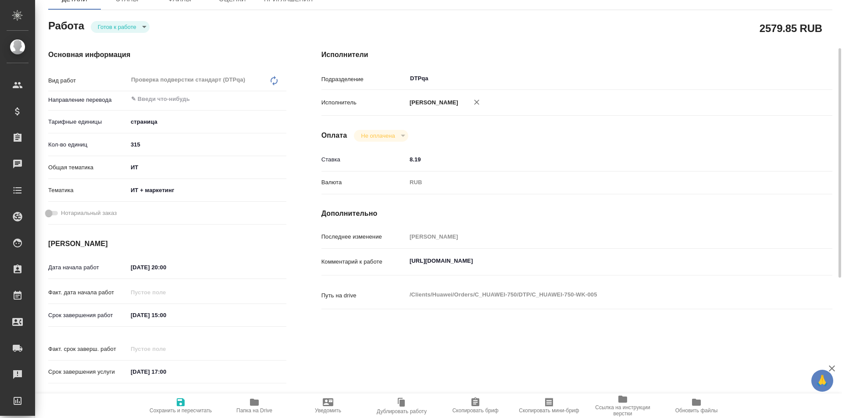
type textarea "x"
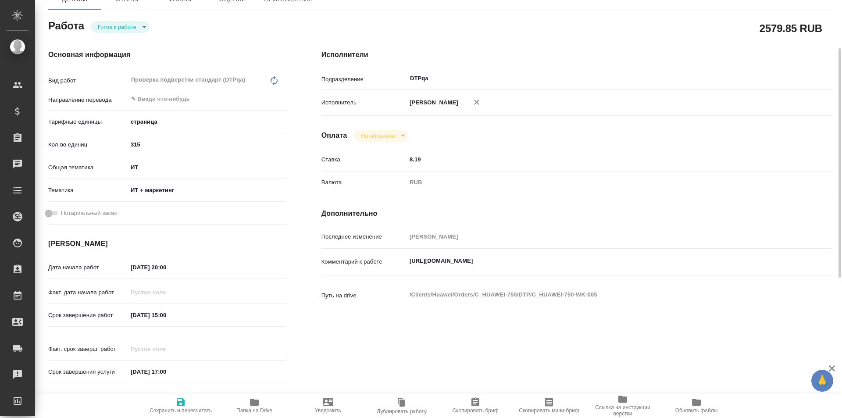
type textarea "x"
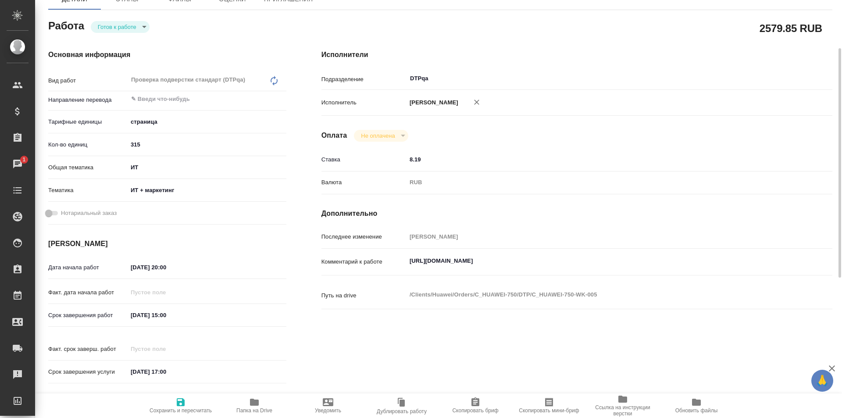
click at [141, 26] on body "🙏 .cls-1 fill:#fff; AWATERA Ismagilova Diana Клиенты Спецификации Заказы 1 Чаты…" at bounding box center [421, 209] width 842 height 418
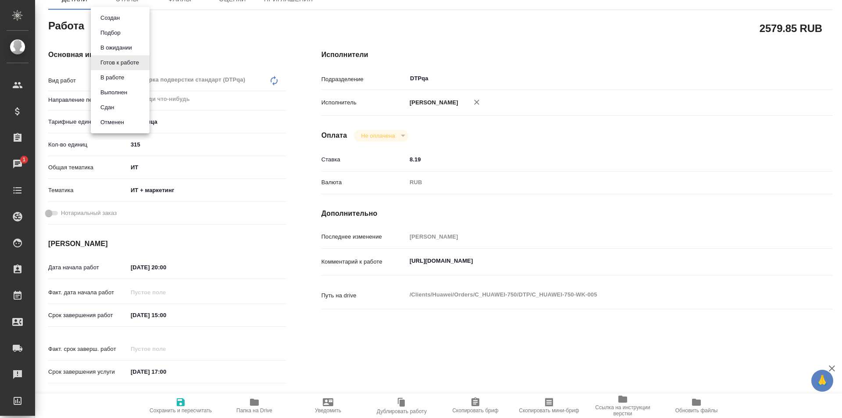
click at [115, 23] on button "В работе" at bounding box center [110, 18] width 25 height 10
type textarea "x"
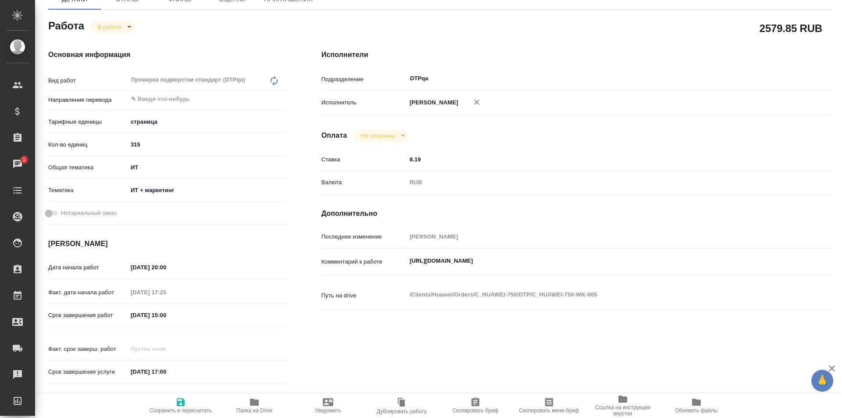
type textarea "x"
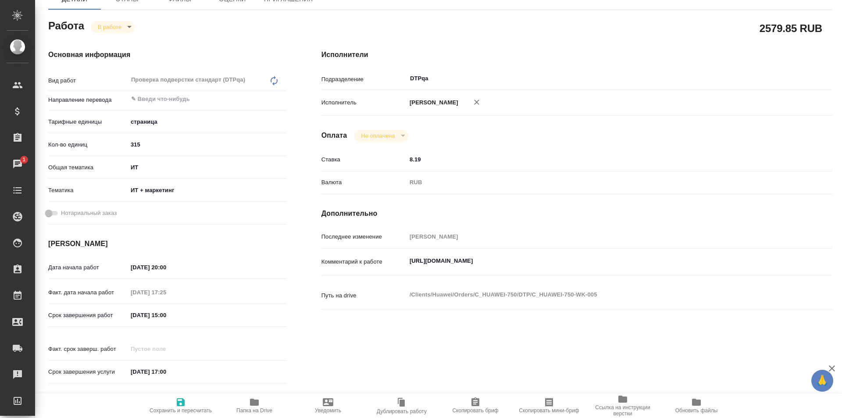
type textarea "x"
drag, startPoint x: 459, startPoint y: 263, endPoint x: 406, endPoint y: 254, distance: 53.9
click at [394, 261] on div "Комментарий к работе https://tera.awatera.com/Work/688245a9360410eef2855094/ x" at bounding box center [577, 262] width 511 height 20
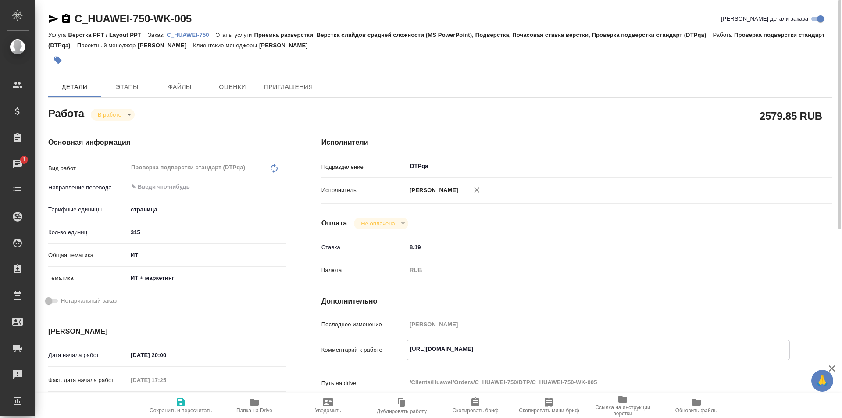
type textarea "x"
drag, startPoint x: 202, startPoint y: 18, endPoint x: 108, endPoint y: 16, distance: 93.9
click at [65, 18] on div "C_HUAWEI-750-WK-005 Кратко детали заказа" at bounding box center [440, 19] width 784 height 14
copy link "C_HUAWEI-750-WK-005"
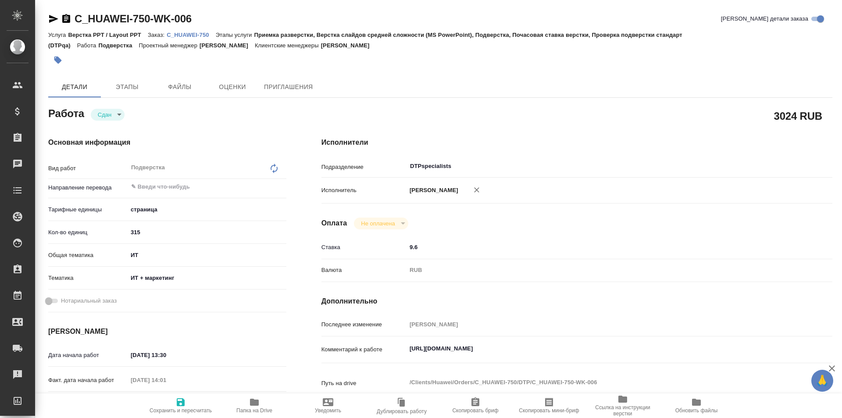
type textarea "x"
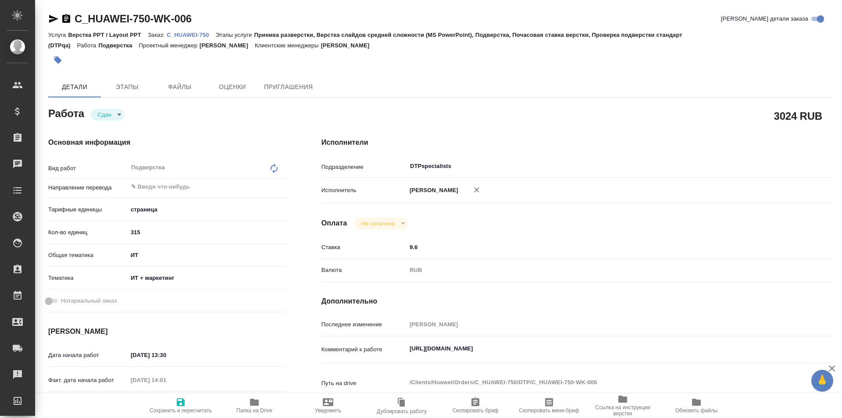
type textarea "x"
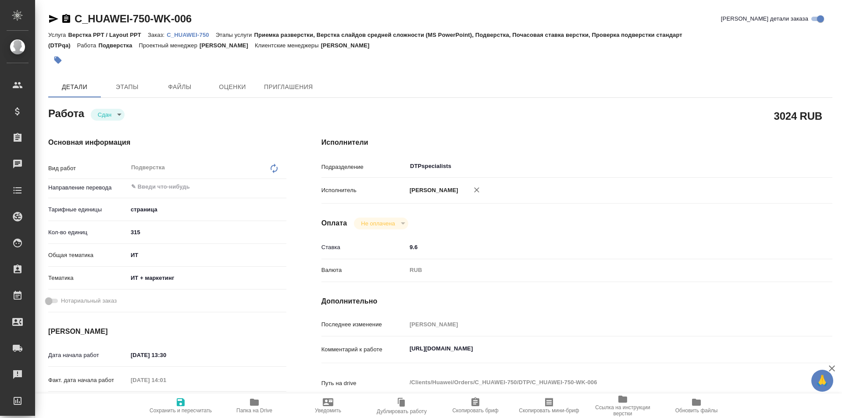
type textarea "x"
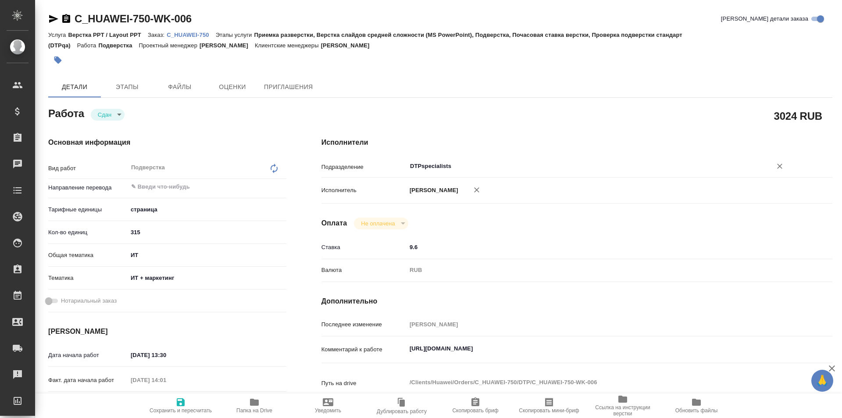
type textarea "x"
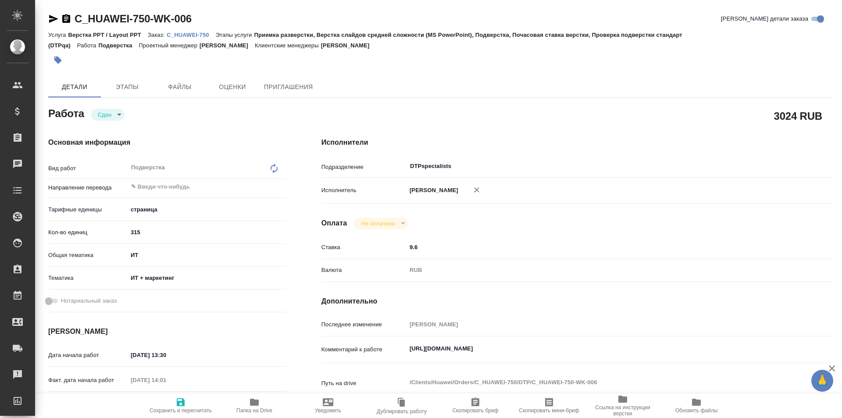
type textarea "x"
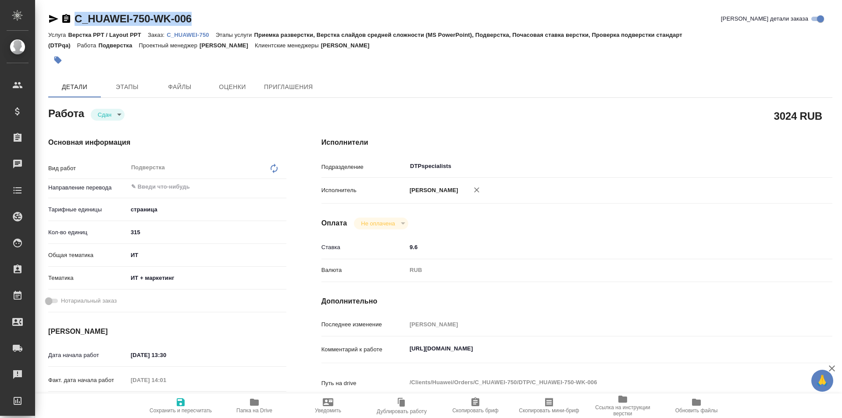
drag, startPoint x: 198, startPoint y: 20, endPoint x: 100, endPoint y: 0, distance: 100.6
click at [68, 19] on div "C_HUAWEI-750-WK-006 Кратко детали заказа" at bounding box center [440, 19] width 784 height 14
type textarea "x"
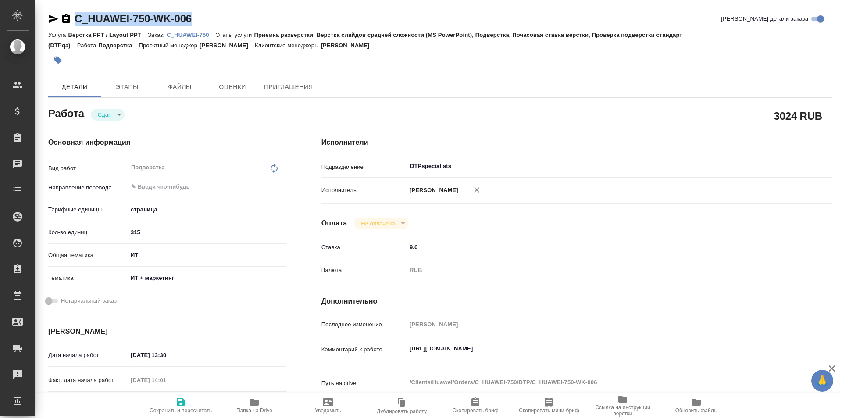
type textarea "x"
copy link "C_HUAWEI-750-WK-006"
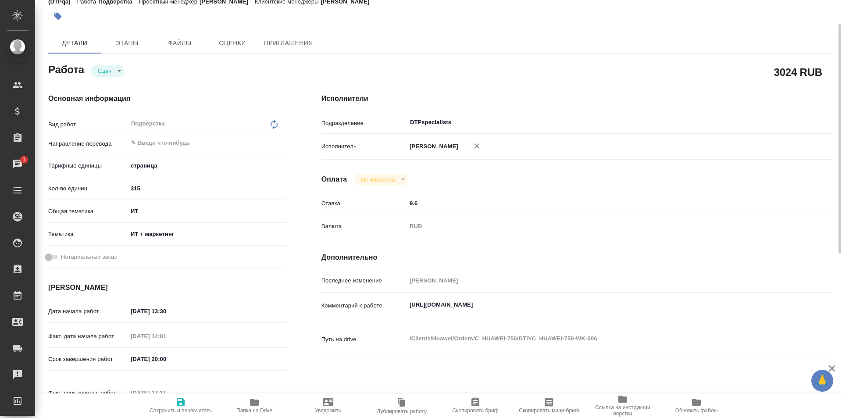
scroll to position [88, 0]
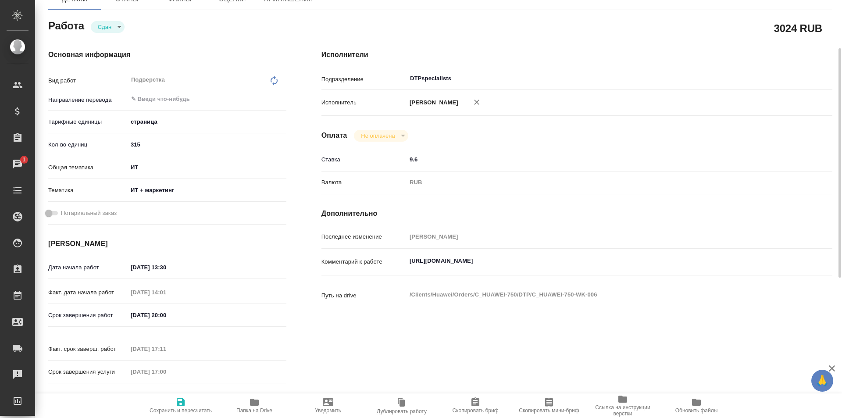
click at [248, 403] on span "Папка на Drive" at bounding box center [254, 405] width 63 height 17
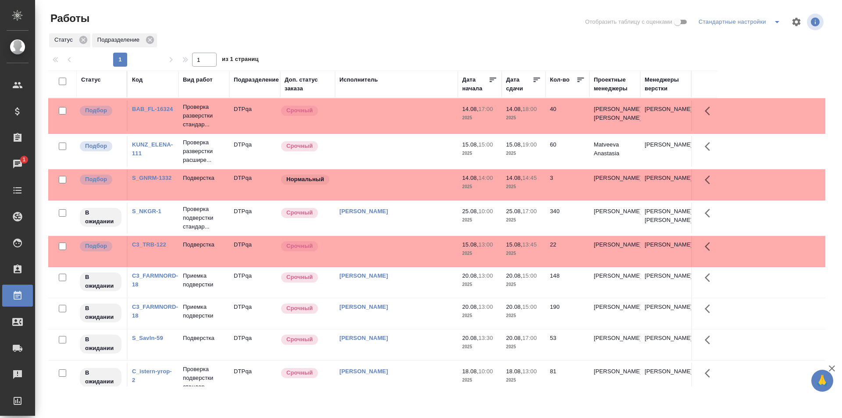
click at [386, 123] on td at bounding box center [396, 115] width 123 height 31
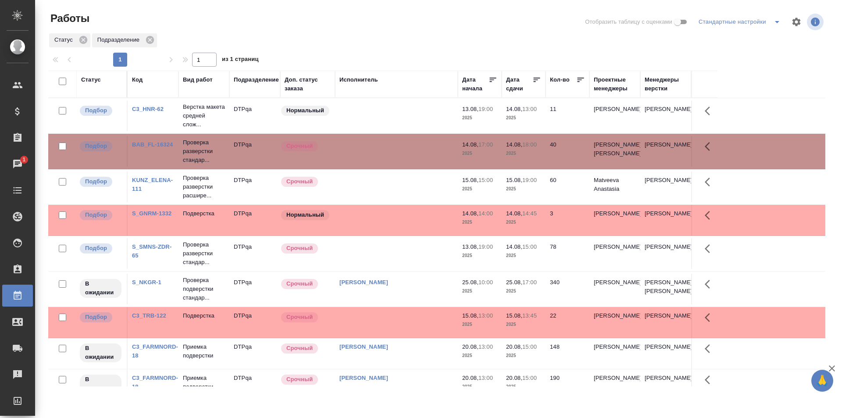
click at [391, 131] on td at bounding box center [396, 115] width 123 height 31
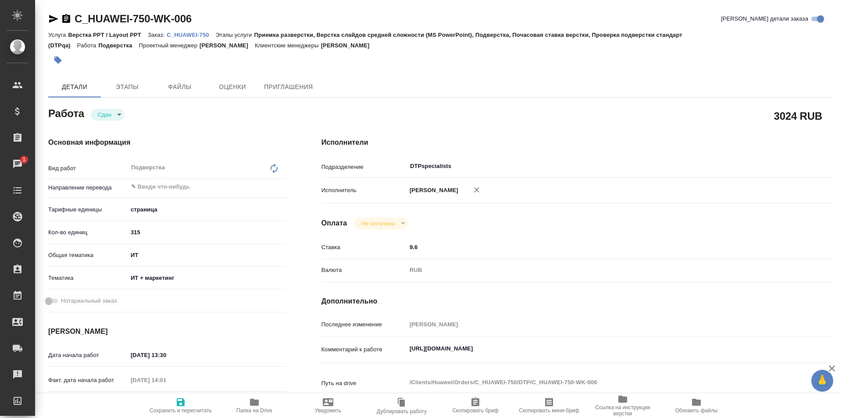
click at [253, 401] on icon "button" at bounding box center [254, 402] width 9 height 7
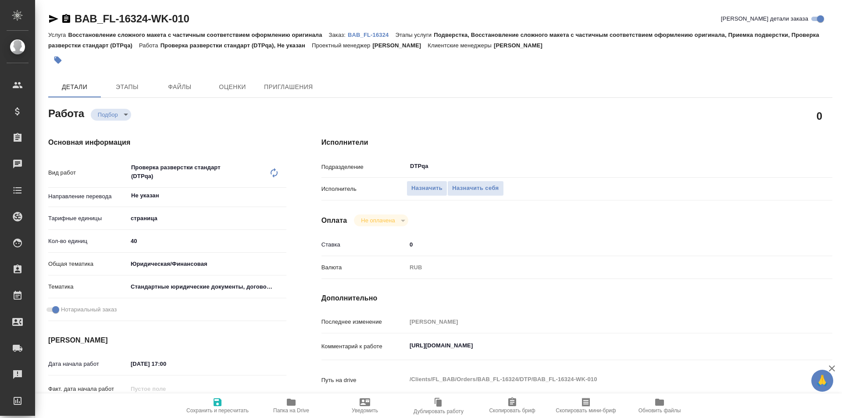
type textarea "x"
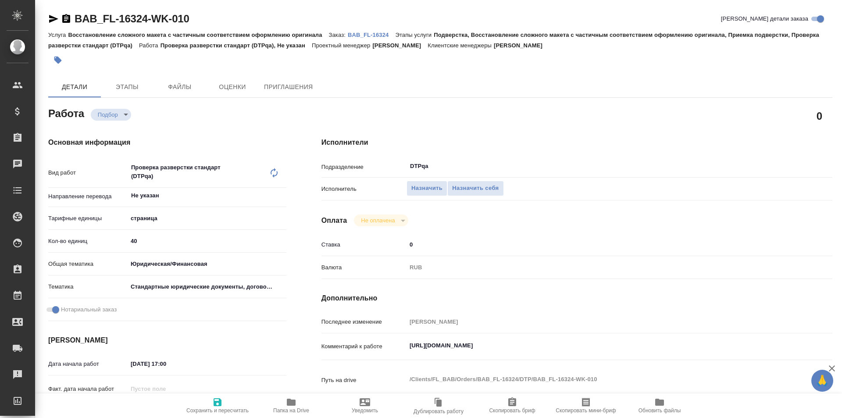
type textarea "x"
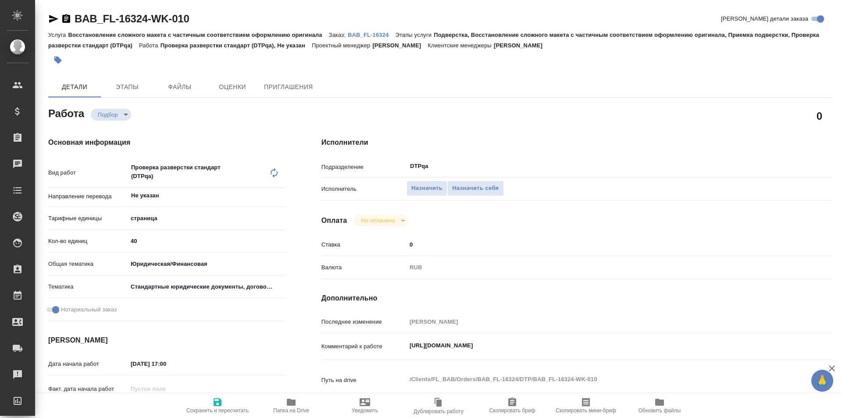
type textarea "x"
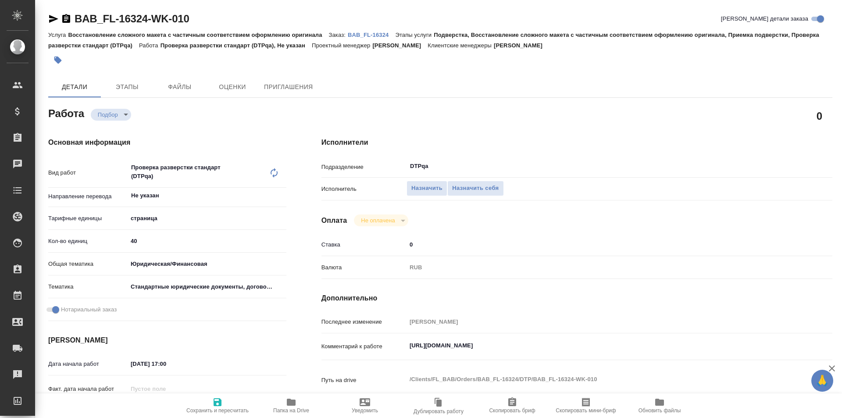
click at [293, 402] on icon "button" at bounding box center [291, 402] width 9 height 7
type textarea "x"
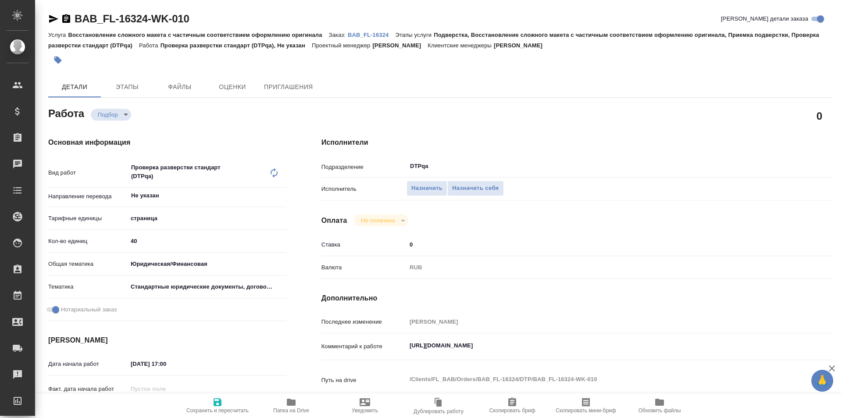
type textarea "x"
drag, startPoint x: 590, startPoint y: 346, endPoint x: 383, endPoint y: 338, distance: 206.7
click at [383, 338] on div "Комментарий к работе https://tera.awatera.com/Work/689c83debbffb094f661ad57/ x" at bounding box center [577, 347] width 511 height 20
type textarea "x"
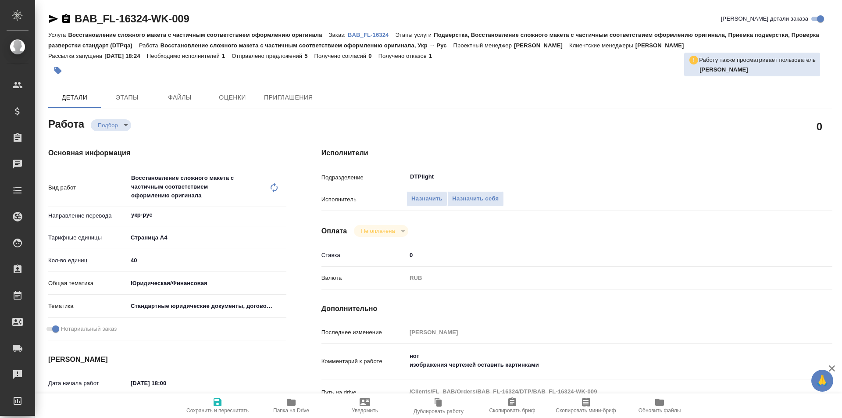
type textarea "x"
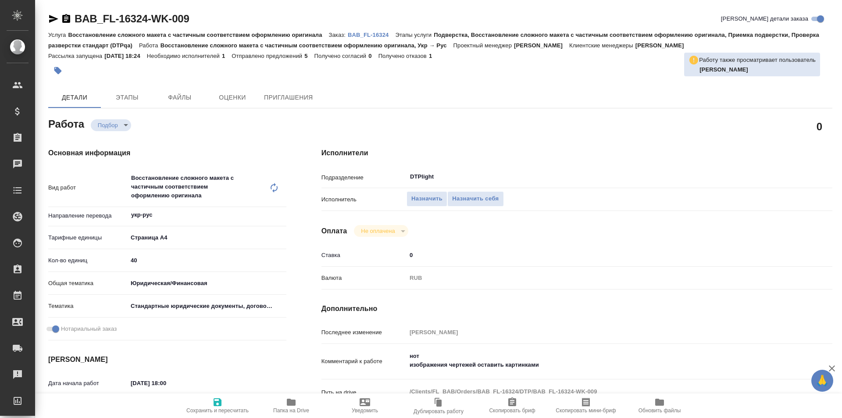
type textarea "x"
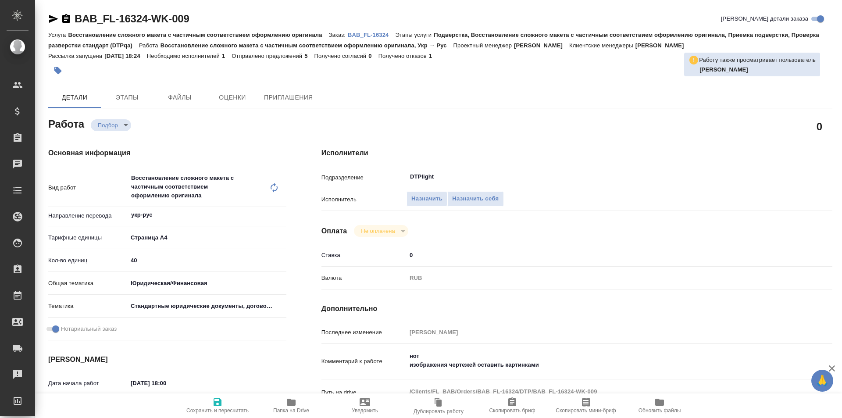
type textarea "x"
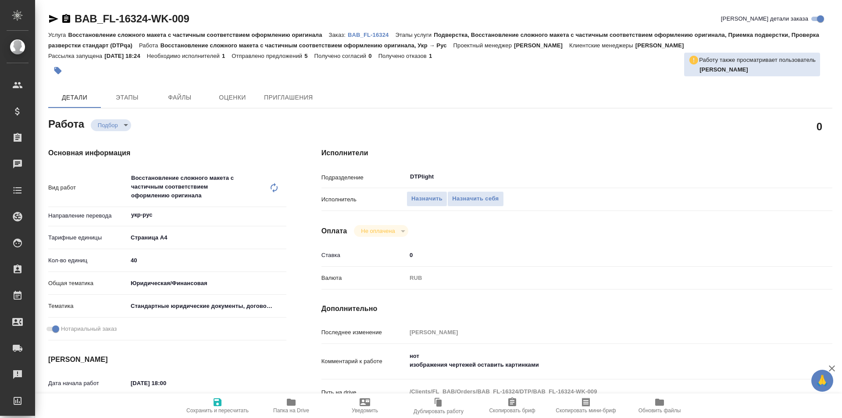
scroll to position [88, 0]
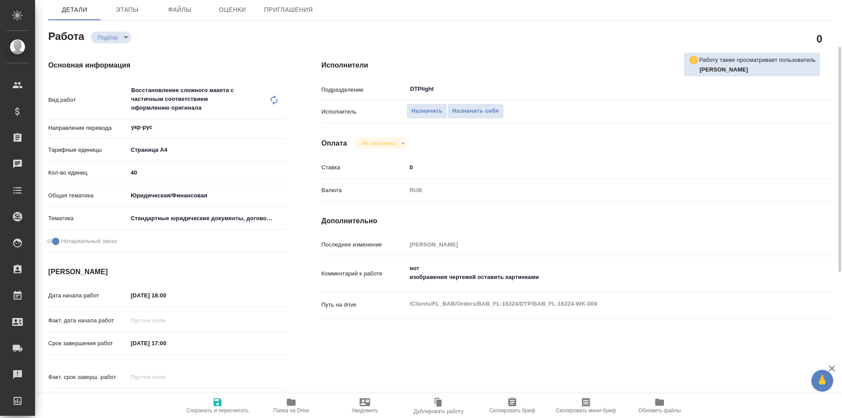
type textarea "x"
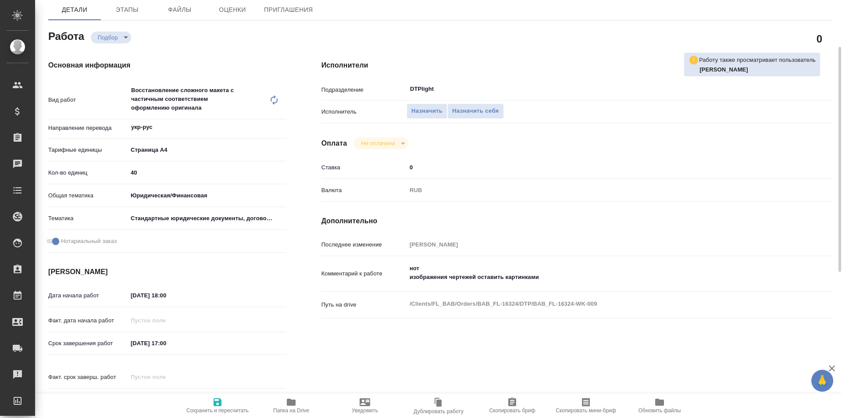
type textarea "x"
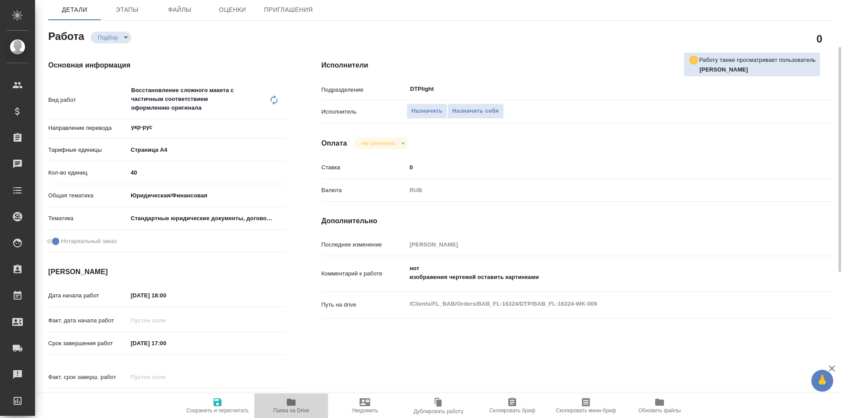
click at [290, 403] on icon "button" at bounding box center [291, 402] width 9 height 7
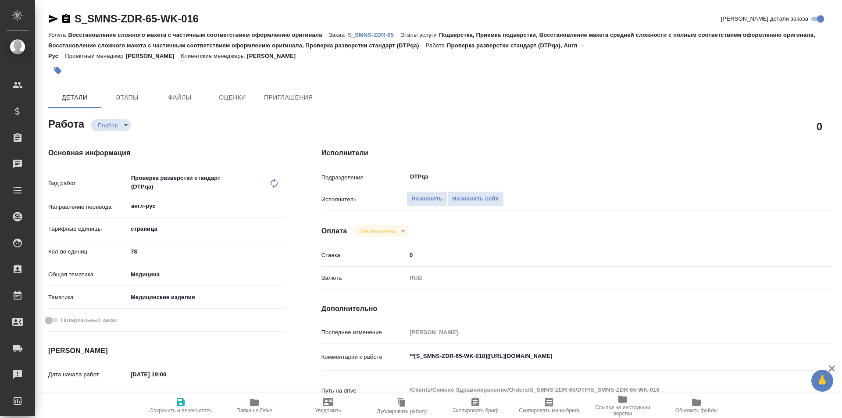
type textarea "x"
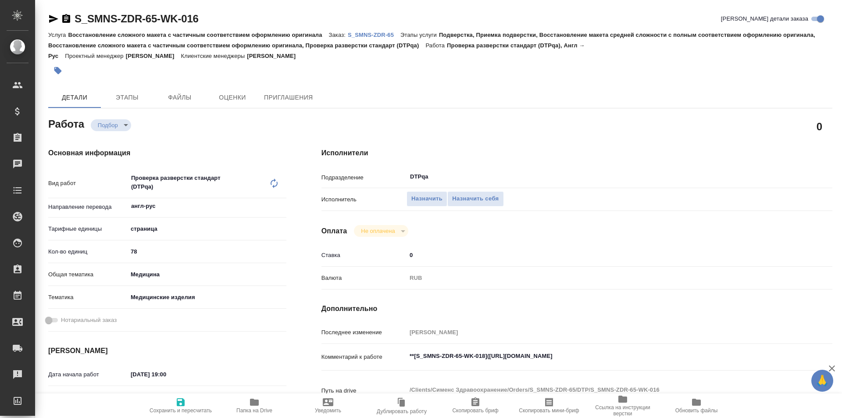
type textarea "x"
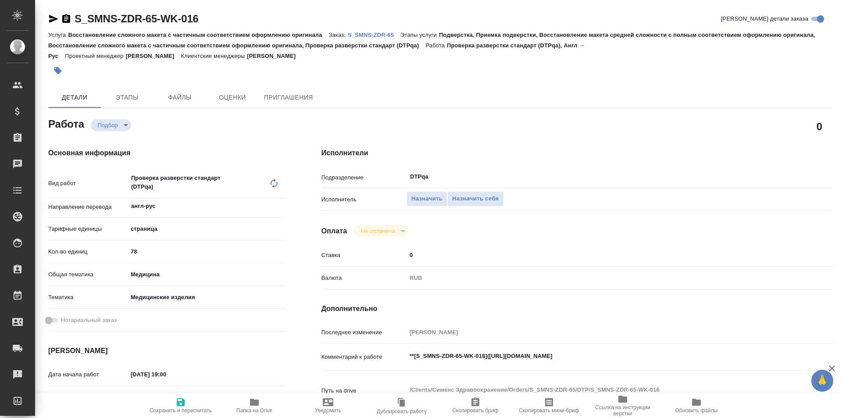
type textarea "x"
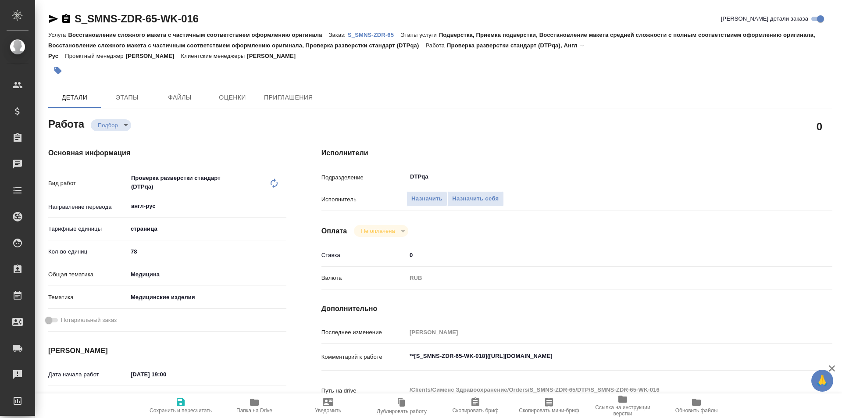
type textarea "x"
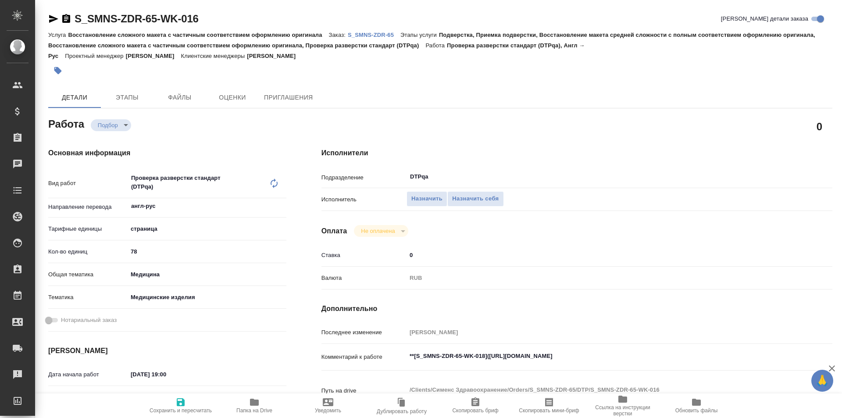
type textarea "x"
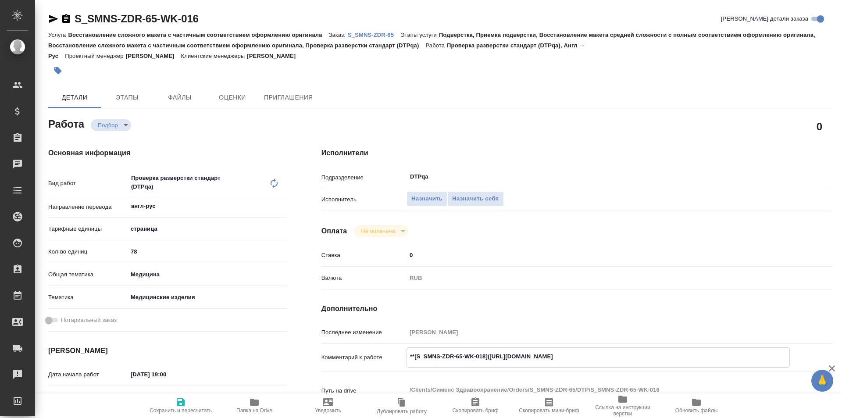
drag, startPoint x: 654, startPoint y: 355, endPoint x: 490, endPoint y: 351, distance: 164.1
click at [490, 351] on textarea "**[S_SMNS-ZDR-65-WK-018]([URL][DOMAIN_NAME]" at bounding box center [598, 356] width 382 height 15
type textarea "x"
click at [467, 200] on span "Назначить себя" at bounding box center [475, 199] width 46 height 10
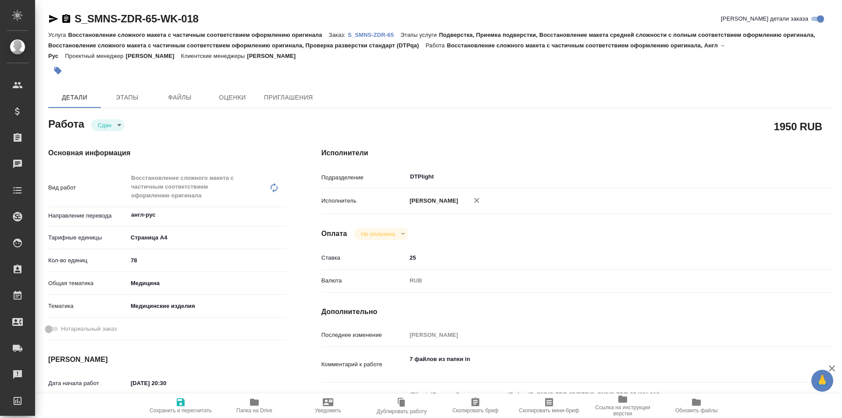
type textarea "x"
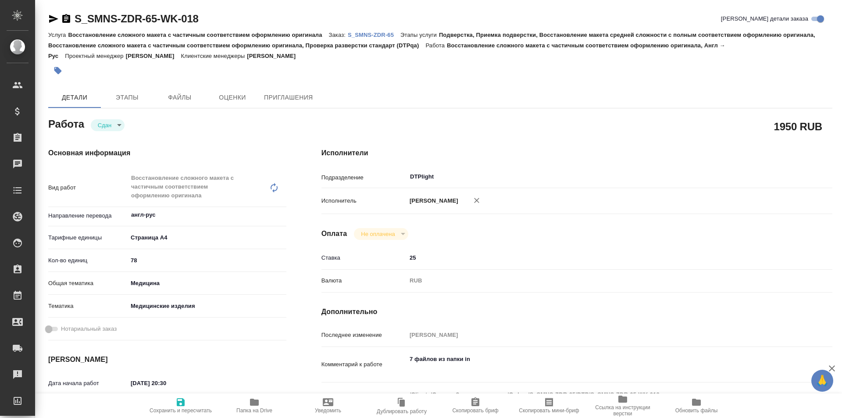
type textarea "x"
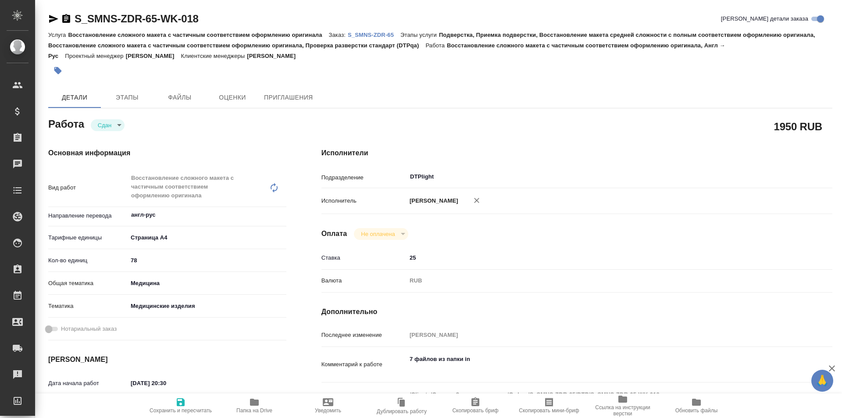
type textarea "x"
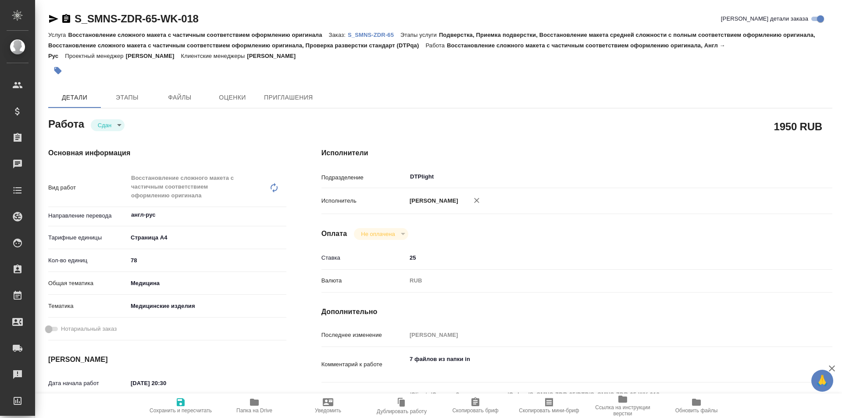
type textarea "x"
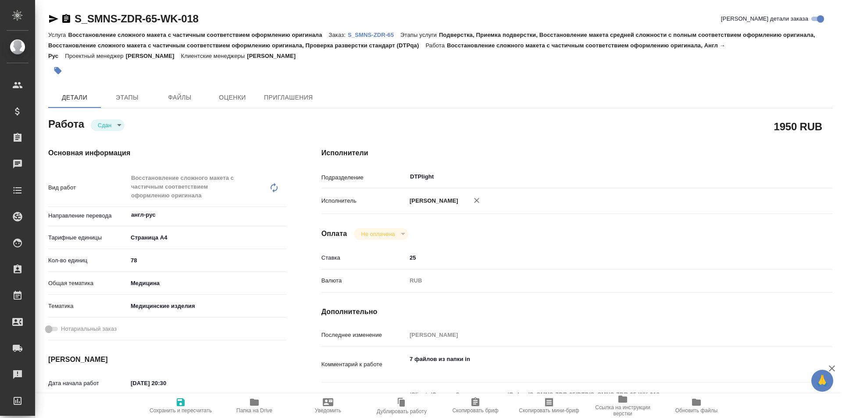
type textarea "x"
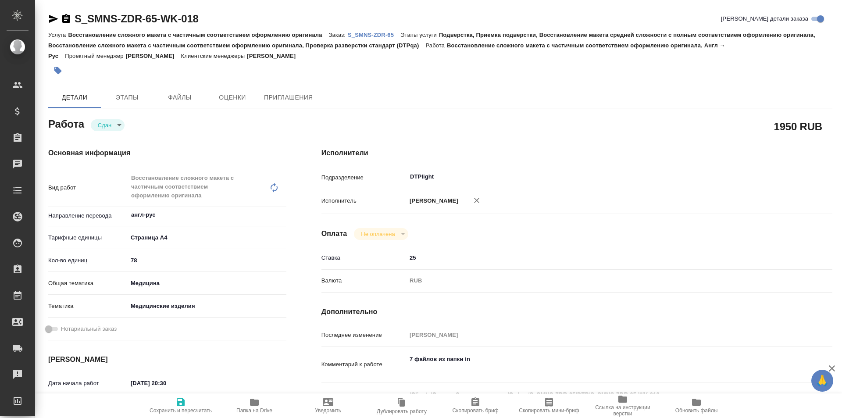
scroll to position [88, 0]
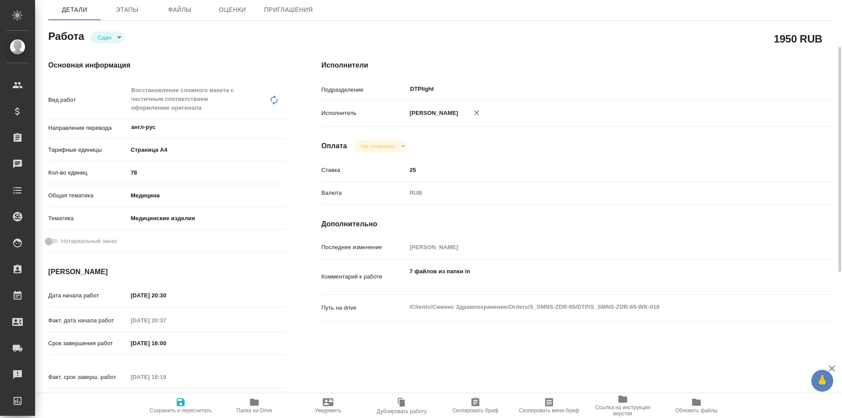
type textarea "x"
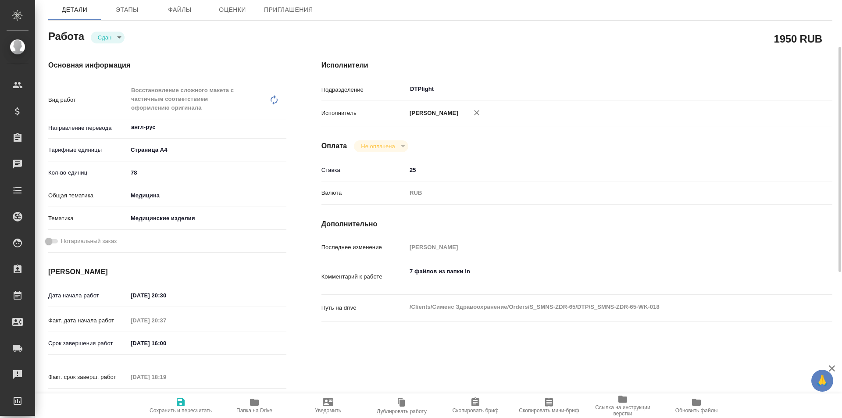
type textarea "x"
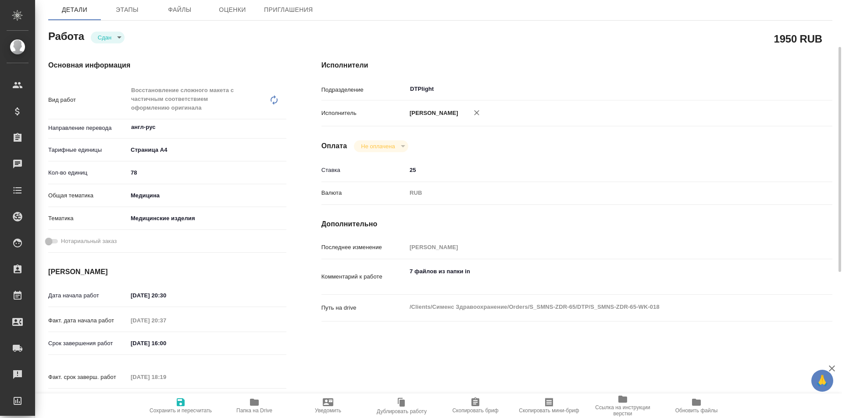
click at [253, 404] on icon "button" at bounding box center [254, 402] width 9 height 7
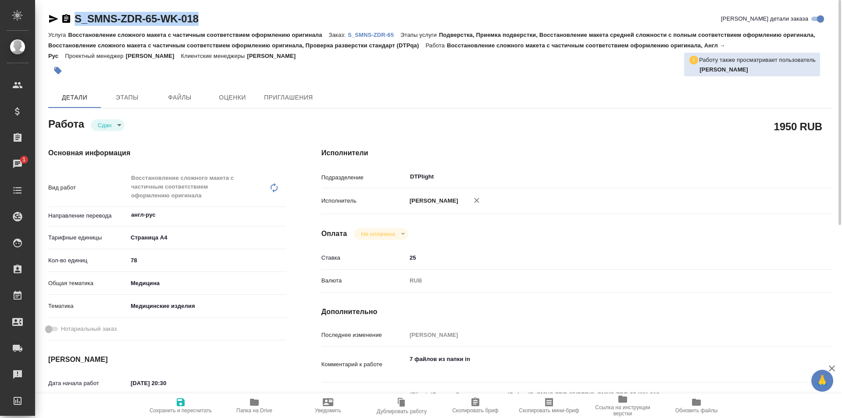
drag, startPoint x: 208, startPoint y: 18, endPoint x: 93, endPoint y: 4, distance: 116.6
click at [65, 14] on div "S_SMNS-ZDR-65-WK-018 Кратко детали заказа" at bounding box center [440, 19] width 784 height 14
copy link "S_SMNS-ZDR-65-WK-018"
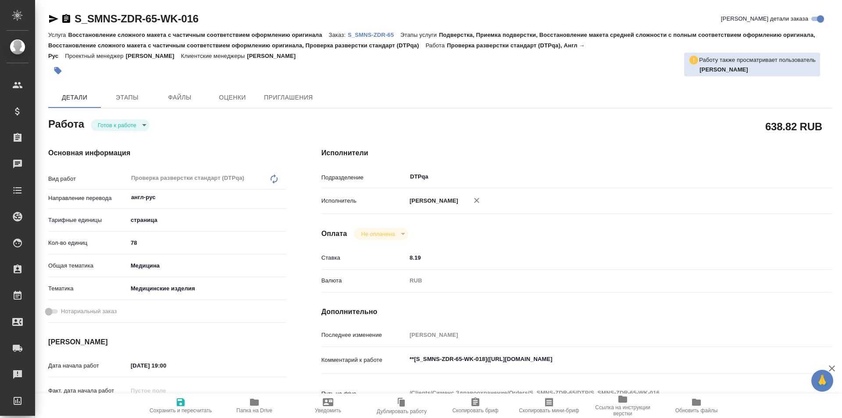
type textarea "x"
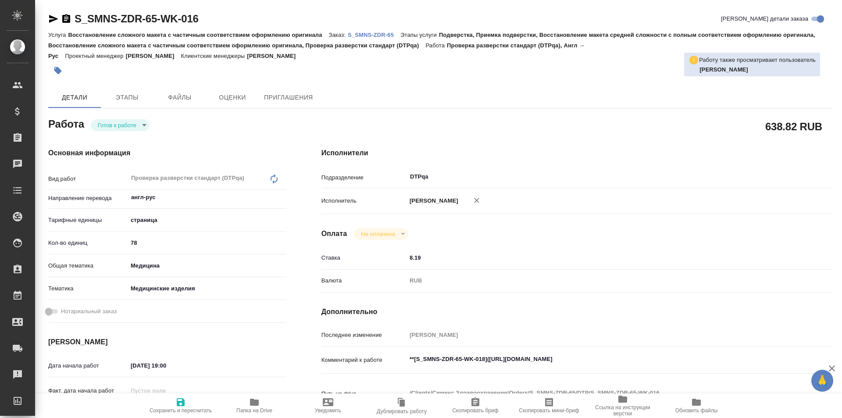
type textarea "x"
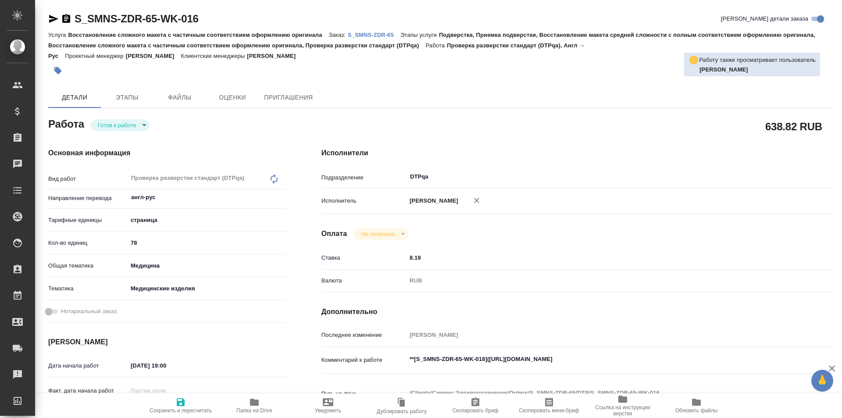
type textarea "x"
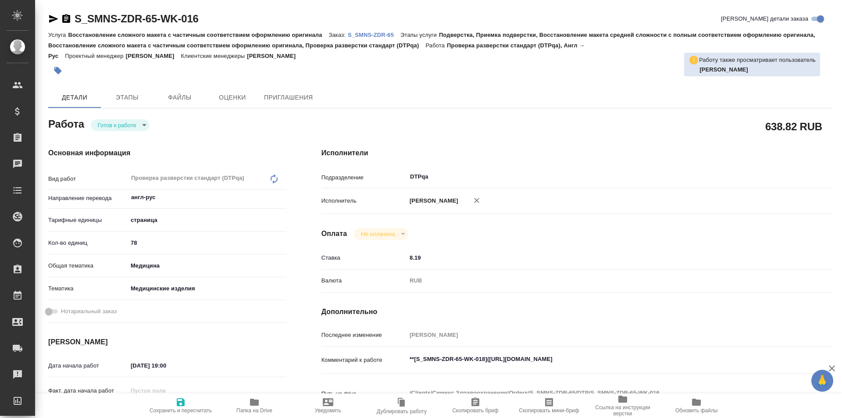
type textarea "x"
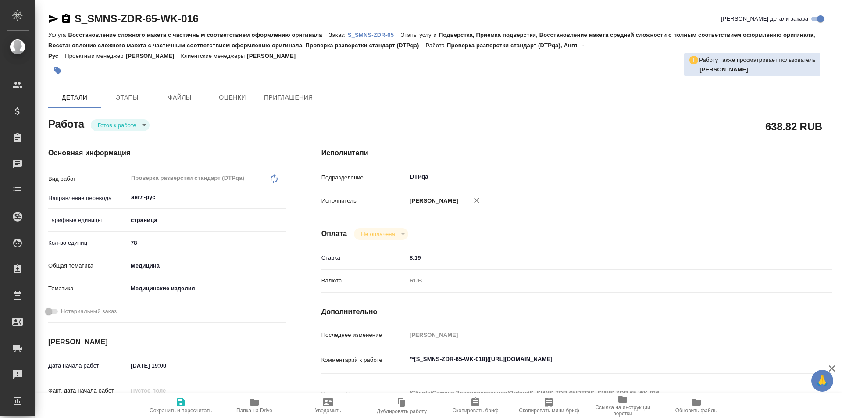
click at [189, 401] on span "Сохранить и пересчитать" at bounding box center [180, 405] width 63 height 17
type textarea "x"
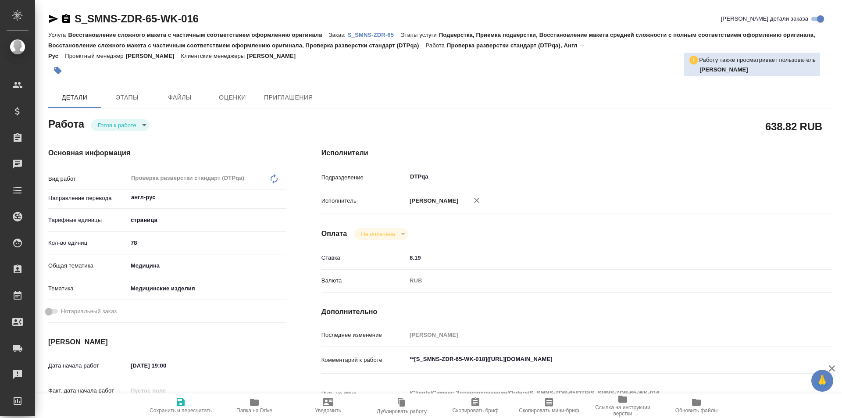
type textarea "x"
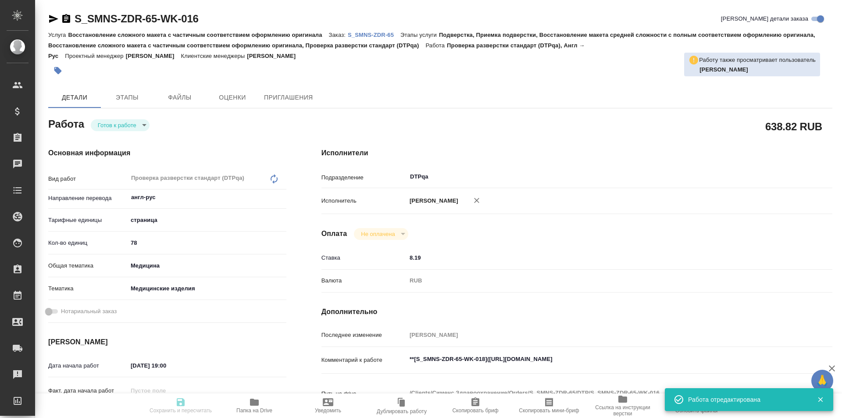
type textarea "x"
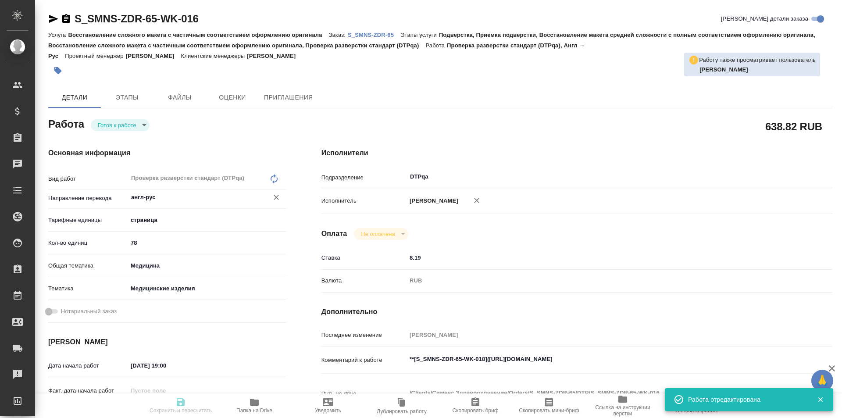
type input "readyForWork"
type textarea "Проверка разверстки стандарт (DTPqa)"
type textarea "x"
type input "англ-рус"
type input "5a8b1489cc6b4906c91bfdb2"
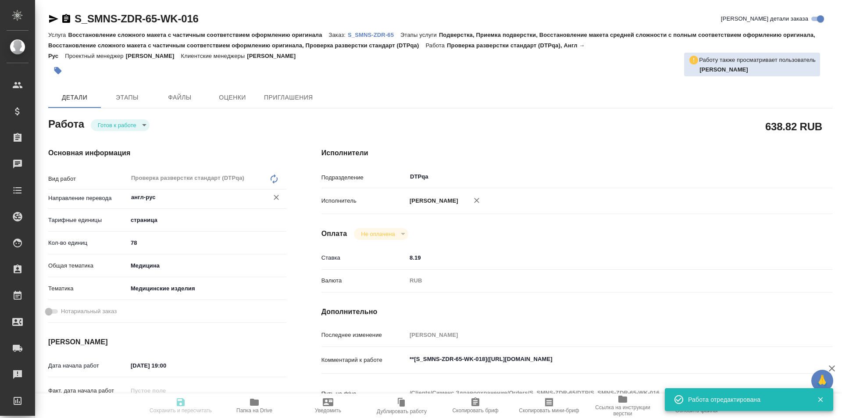
type input "78"
type input "med"
type input "5a8b8b956a9677013d343dd7"
type input "[DATE] 19:00"
type input "[DATE] 15:00"
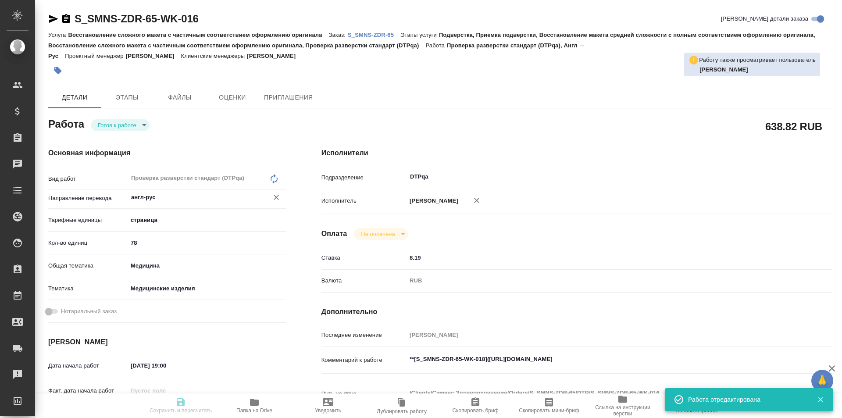
type input "[DATE] 19:00"
type input "DTPqa"
type input "notPayed"
type input "8.19"
type input "RUB"
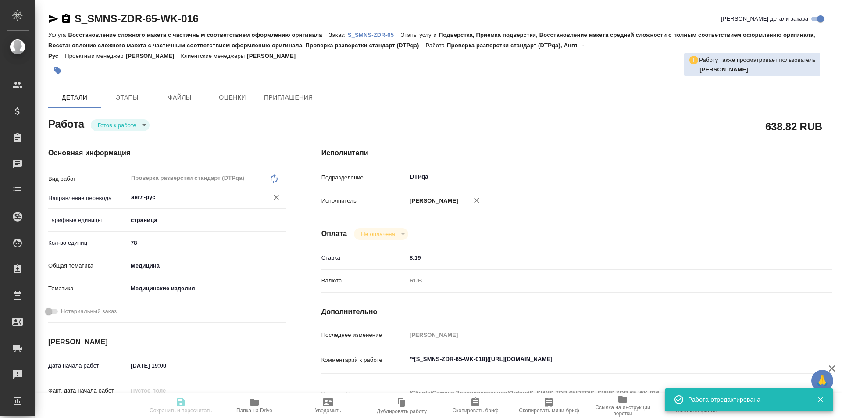
type input "[PERSON_NAME]"
type textarea "**[S_SMNS-ZDR-65-WK-018]([URL][DOMAIN_NAME]"
type textarea "x"
type textarea "/Clients/Сименс Здравоохранение/Orders/S_SMNS-ZDR-65/DTP/S_SMNS-ZDR-65-WK-016"
type textarea "x"
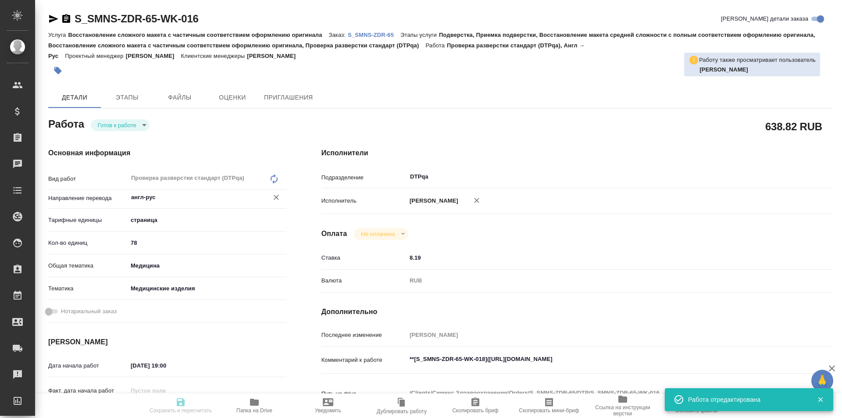
type input "S_SMNS-ZDR-65"
type input "СЗЦБ-014963"
type input "Восстановление сложного макета с частичным соответствием оформлению оригинала"
type input "Подверстка, Приемка подверстки, Восстановление макета средней сложности с полны…"
type input "[PERSON_NAME]"
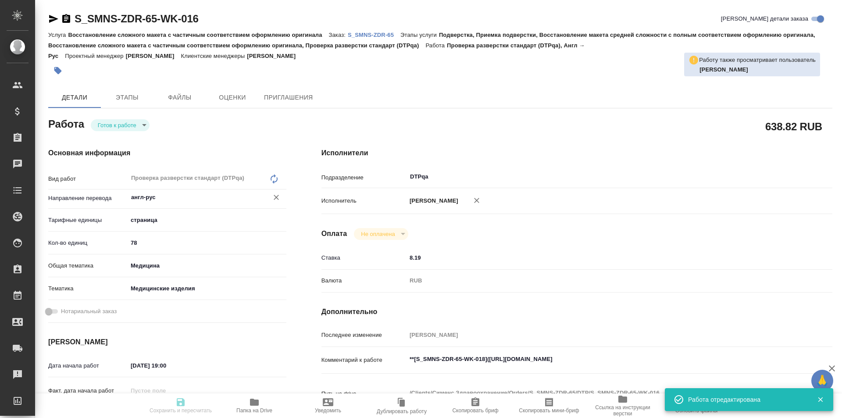
type input "[PERSON_NAME]"
type input "/Clients/Сименс Здравоохранение/Orders/S_SMNS-ZDR-65"
type textarea "x"
type textarea "машинный перевод с редактированием с английского на русский"
type textarea "x"
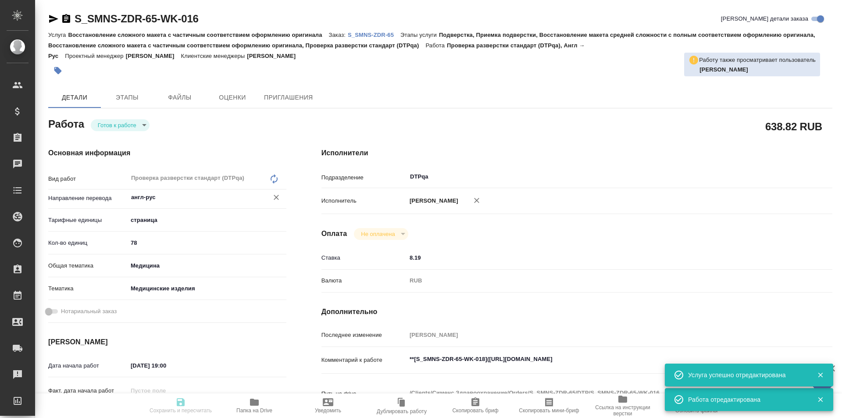
type textarea "x"
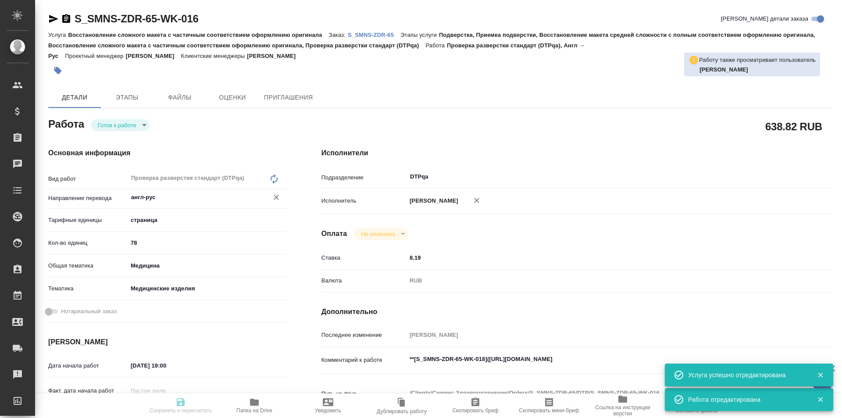
type textarea "x"
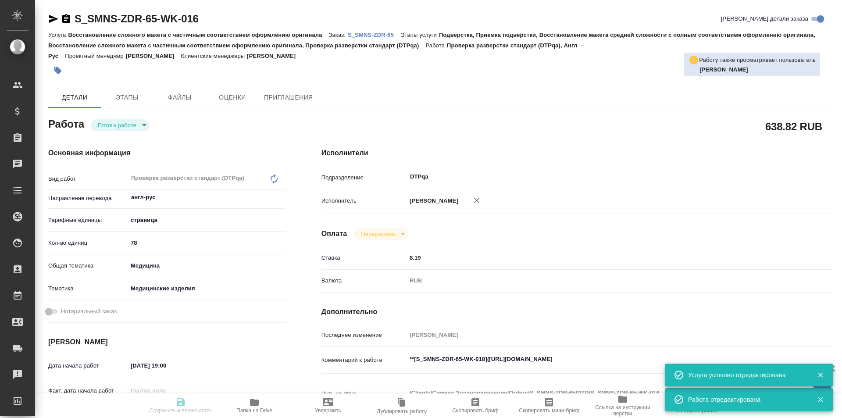
type textarea "x"
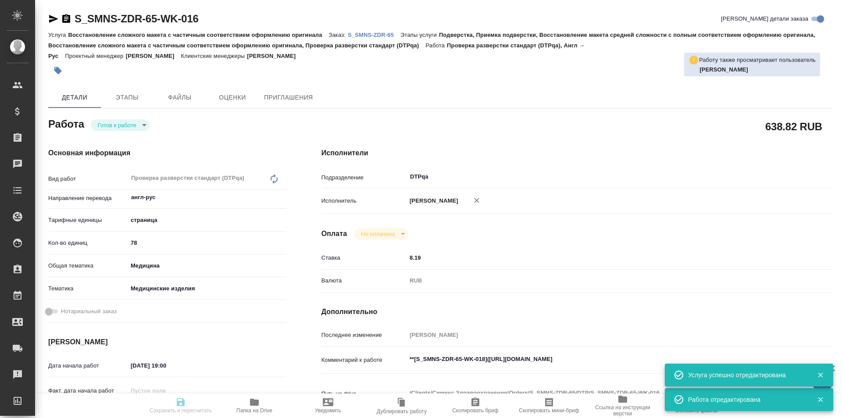
type textarea "x"
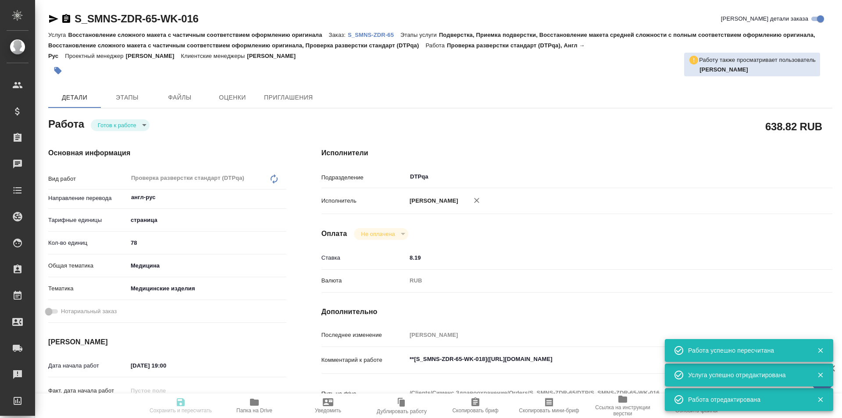
type input "readyForWork"
type textarea "Проверка разверстки стандарт (DTPqa)"
type textarea "x"
type input "англ-рус"
type input "5a8b1489cc6b4906c91bfdb2"
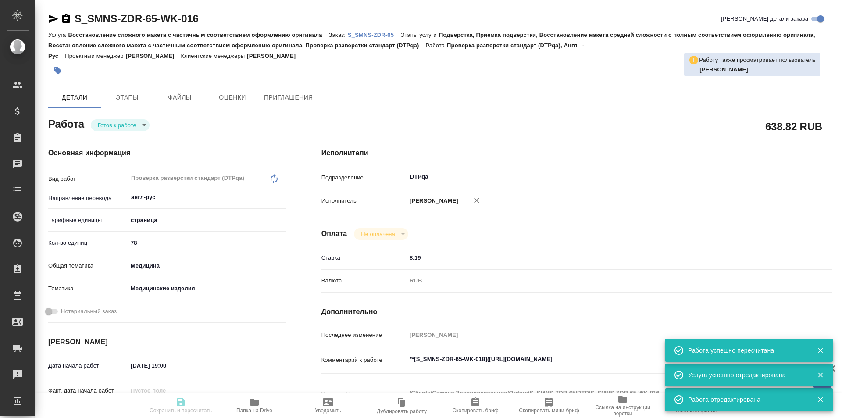
type input "78"
type input "med"
type input "5a8b8b956a9677013d343dd7"
type input "[DATE] 19:00"
type input "[DATE] 15:00"
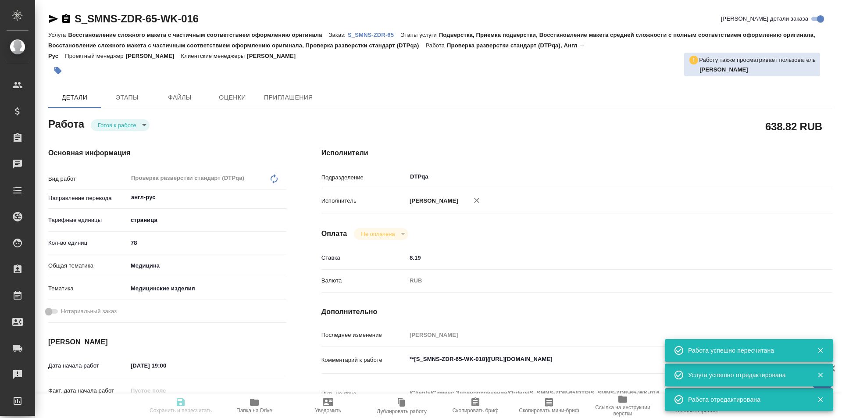
type input "[DATE] 19:00"
type input "DTPqa"
type input "notPayed"
type input "8.19"
type input "RUB"
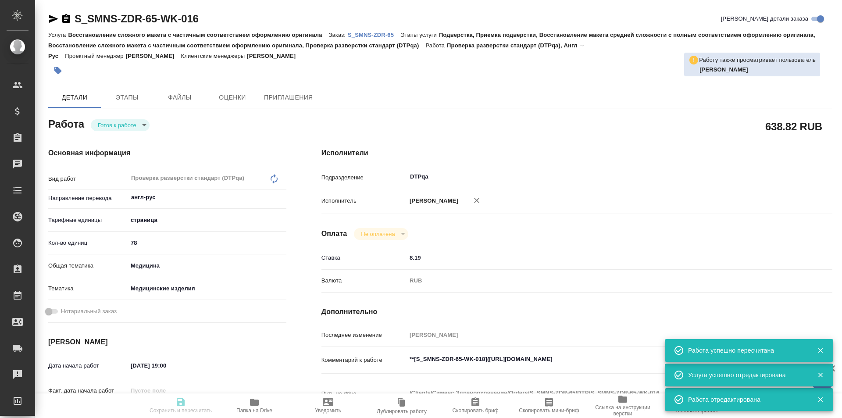
type input "[PERSON_NAME]"
type textarea "**[S_SMNS-ZDR-65-WK-018]([URL][DOMAIN_NAME]"
type textarea "x"
type textarea "/Clients/Сименс Здравоохранение/Orders/S_SMNS-ZDR-65/DTP/S_SMNS-ZDR-65-WK-016"
type textarea "x"
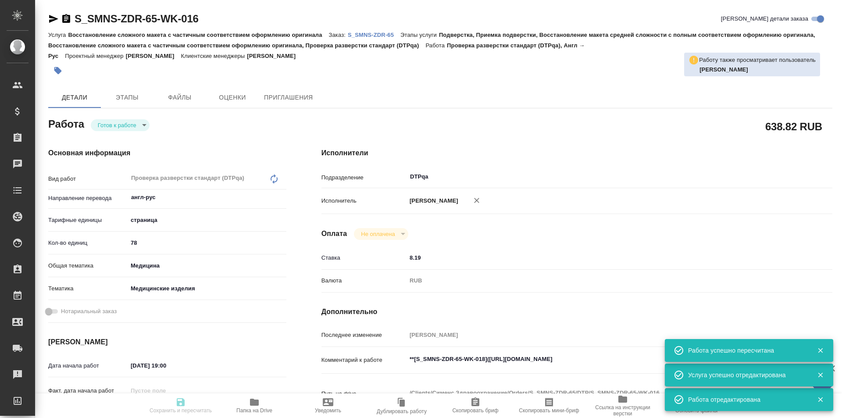
type input "S_SMNS-ZDR-65"
type input "СЗЦБ-014963"
type input "Восстановление сложного макета с частичным соответствием оформлению оригинала"
type input "Подверстка, Приемка подверстки, Восстановление макета средней сложности с полны…"
type input "[PERSON_NAME]"
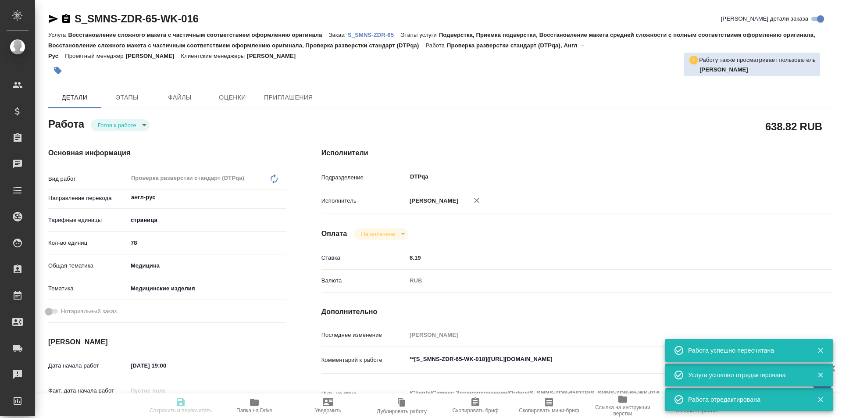
type input "[PERSON_NAME]"
type input "/Clients/Сименс Здравоохранение/Orders/S_SMNS-ZDR-65"
type textarea "x"
type textarea "машинный перевод с редактированием с английского на русский"
type textarea "x"
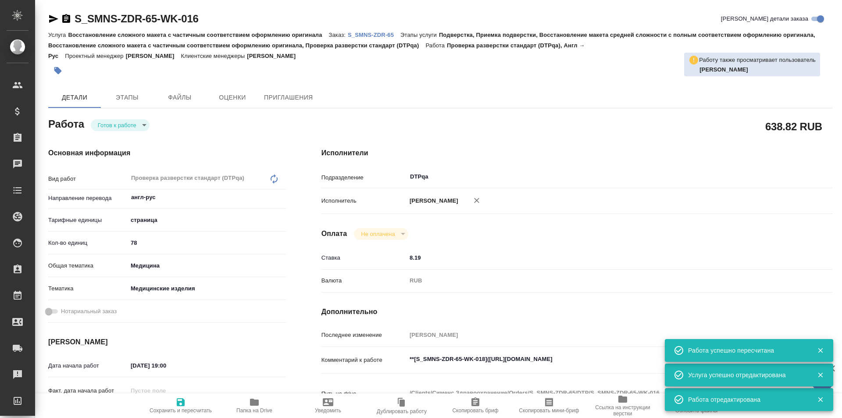
type textarea "x"
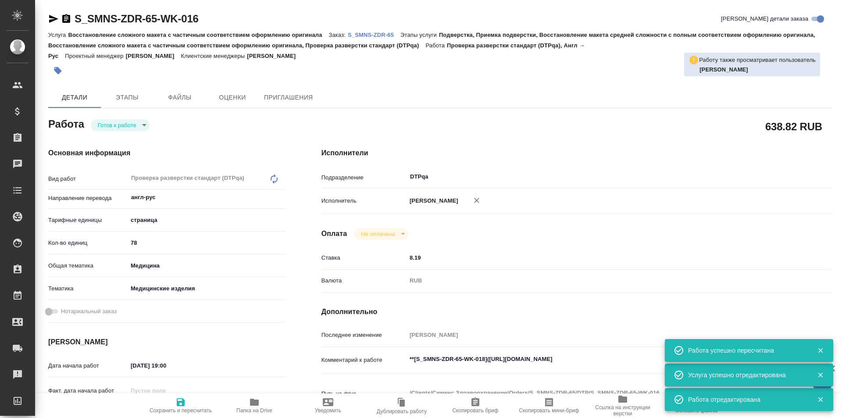
type textarea "x"
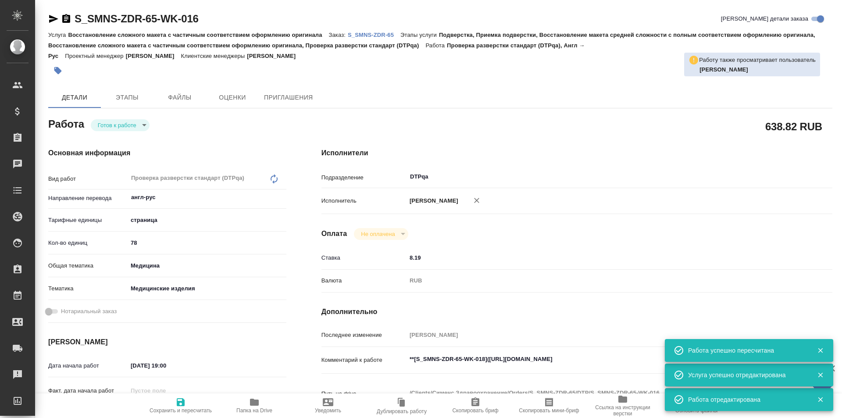
type textarea "x"
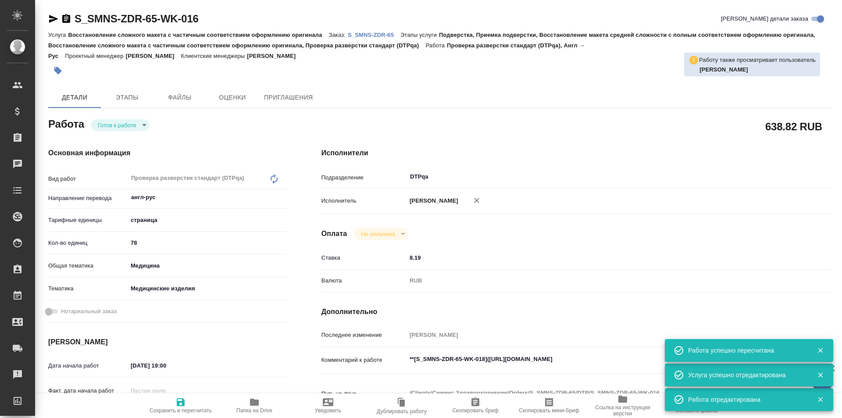
type textarea "x"
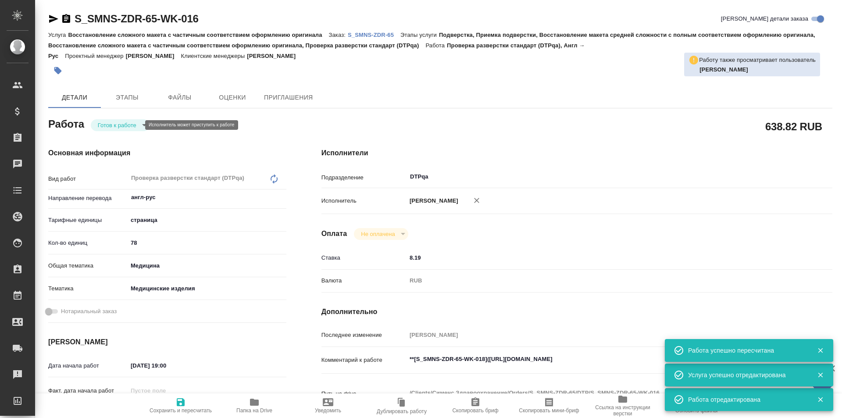
type textarea "x"
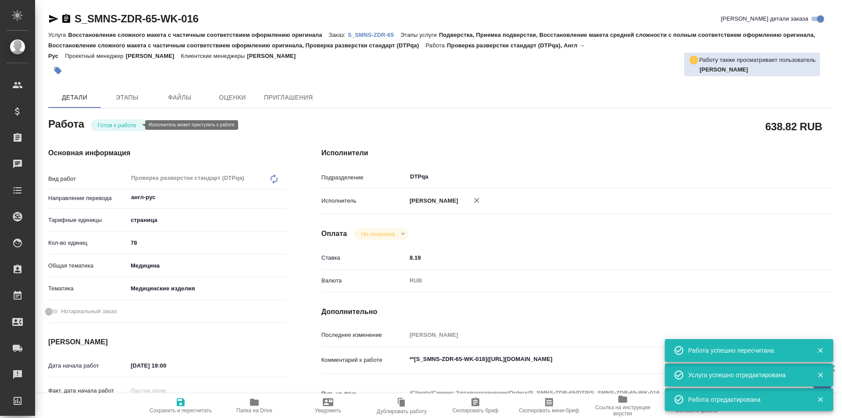
click at [131, 125] on body "🙏 .cls-1 fill:#fff; AWATERA Ismagilova [PERSON_NAME] Спецификации Заказы Чаты T…" at bounding box center [421, 209] width 842 height 418
type textarea "x"
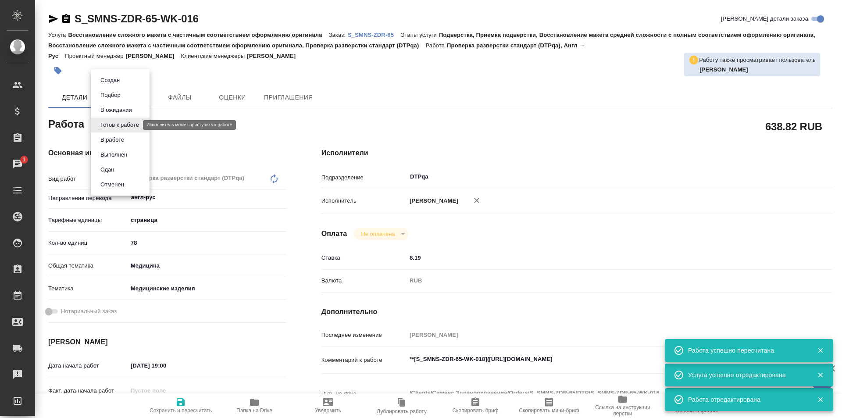
type textarea "x"
click at [121, 140] on button "В работе" at bounding box center [112, 140] width 29 height 10
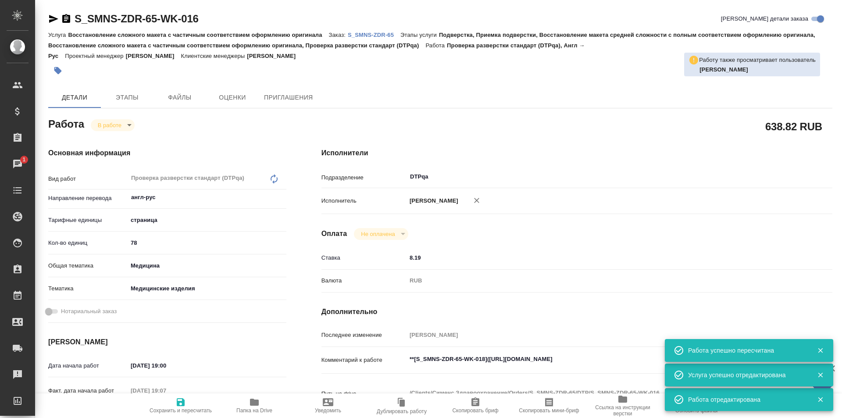
type textarea "x"
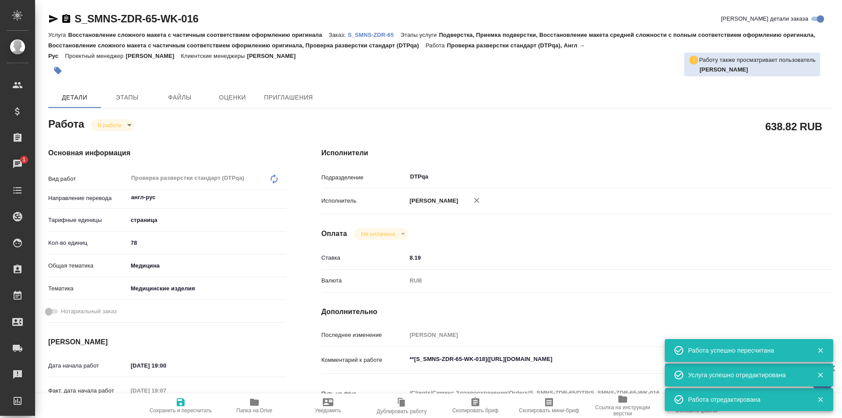
type textarea "x"
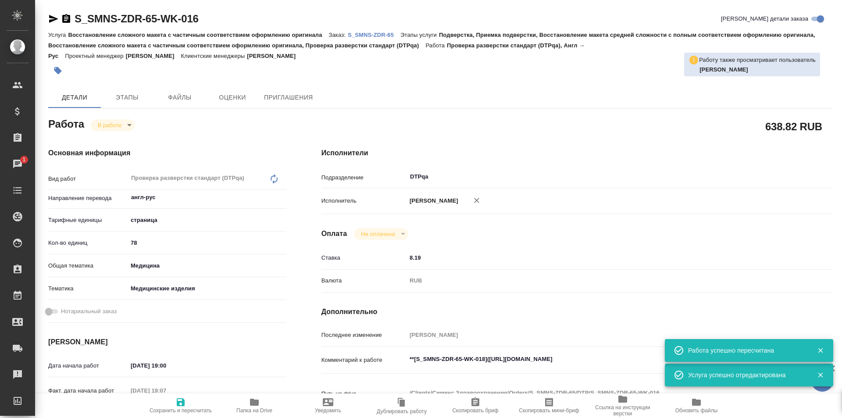
type textarea "x"
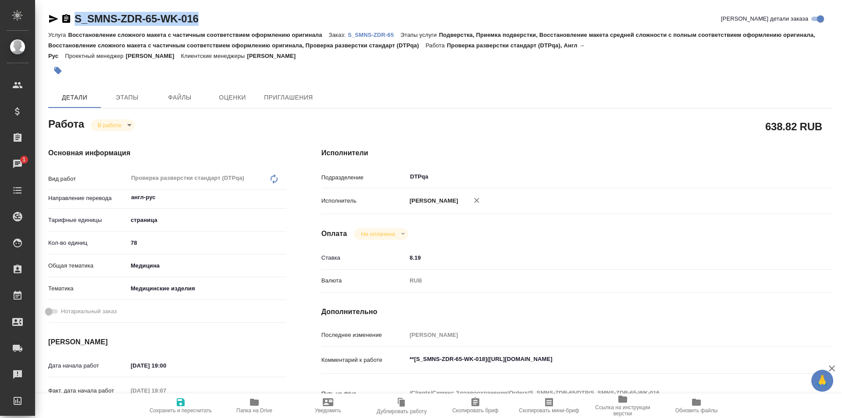
drag, startPoint x: 209, startPoint y: 20, endPoint x: 68, endPoint y: 15, distance: 140.9
click at [68, 15] on div "S_SMNS-ZDR-65-WK-016 [PERSON_NAME] детали заказа" at bounding box center [440, 19] width 784 height 14
copy link "S_SMNS-ZDR-65-WK-016"
